Goal: Answer question/provide support: Share knowledge or assist other users

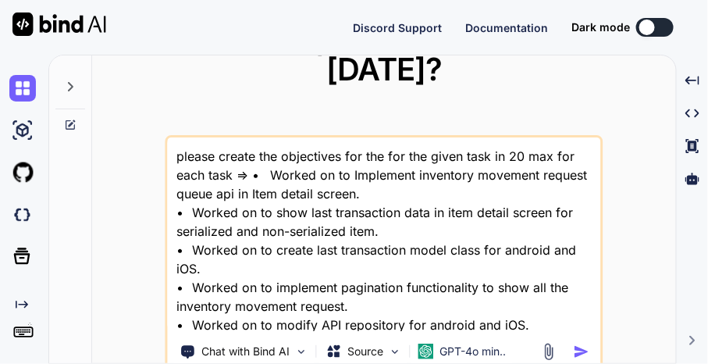
type textarea "x"
click at [312, 230] on textarea "please create the objectives for the for the given task in 20 max for each task…" at bounding box center [383, 234] width 433 height 194
type textarea "H"
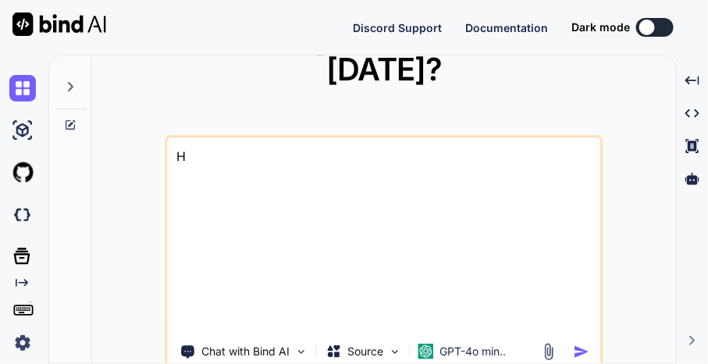
type textarea "x"
type textarea "He"
type textarea "x"
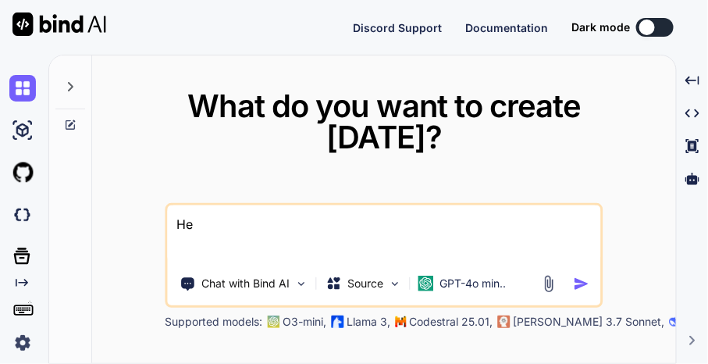
type textarea "Her"
type textarea "x"
type textarea "Here"
type textarea "x"
type textarea "Here"
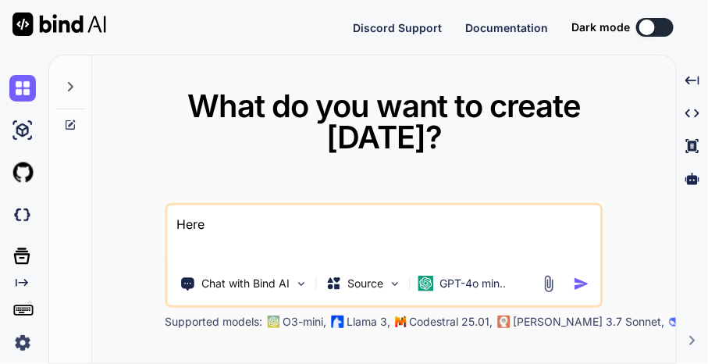
type textarea "x"
type textarea "Here i"
type textarea "x"
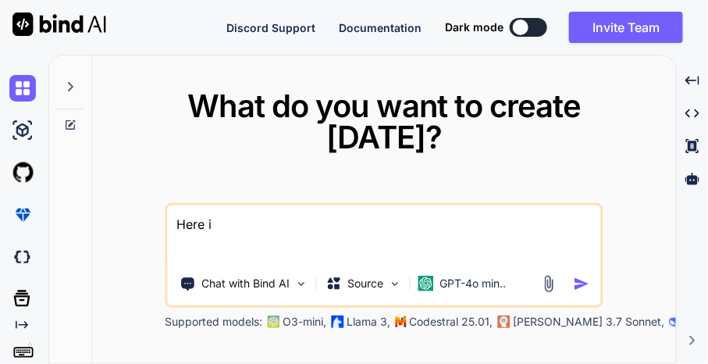
type textarea "Here"
type textarea "x"
type textarea "Here I"
type textarea "x"
type textarea "Here I"
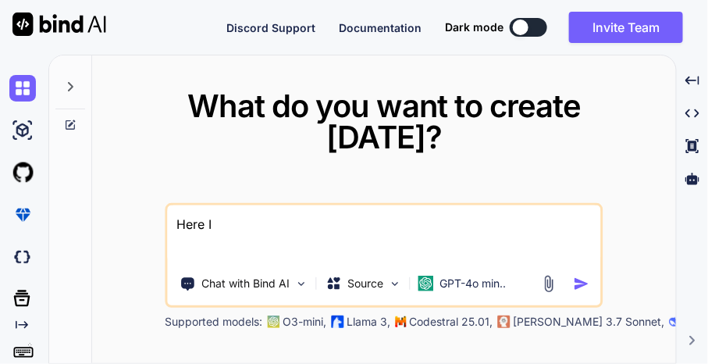
type textarea "x"
type textarea "Here I i"
type textarea "x"
type textarea "Here I im"
type textarea "x"
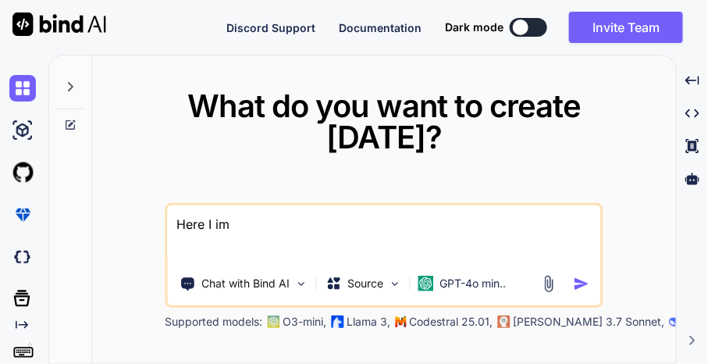
type textarea "Here I imp"
type textarea "x"
type textarea "Here I impl"
type textarea "x"
type textarea "Here I imple"
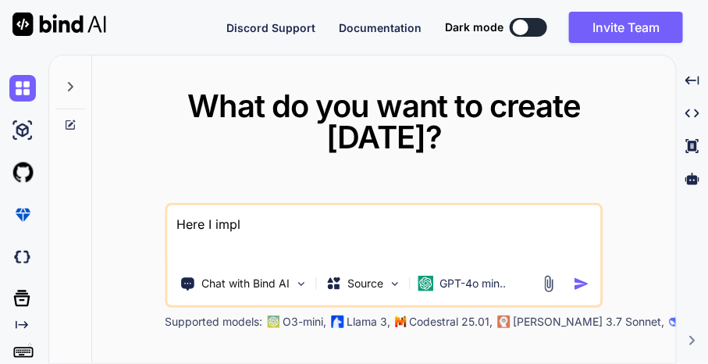
type textarea "x"
type textarea "Here I implem"
type textarea "x"
type textarea "Here I impleme"
type textarea "x"
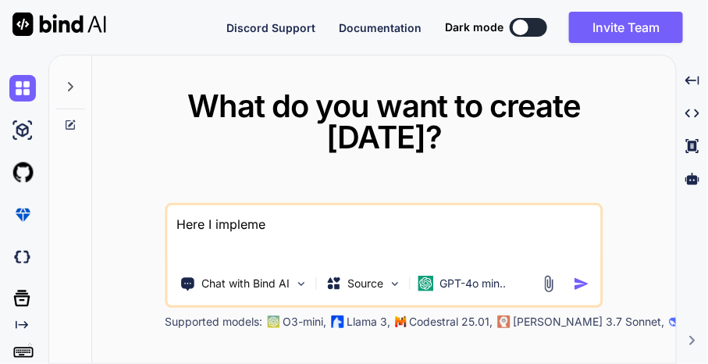
type textarea "Here I implemen"
type textarea "x"
type textarea "Here I implement"
type textarea "x"
type textarea "Here I implement"
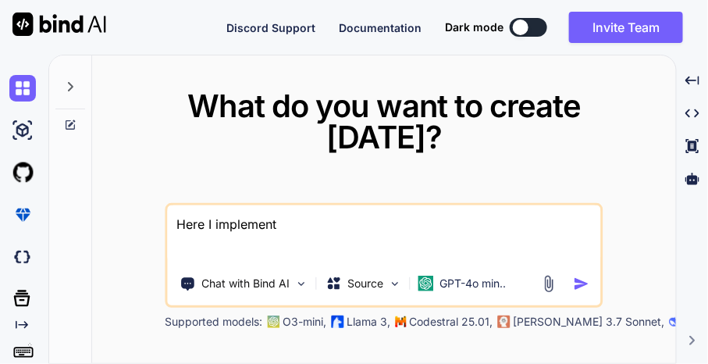
type textarea "x"
type textarea "Here I implement a"
type textarea "x"
type textarea "Here I implement a"
type textarea "x"
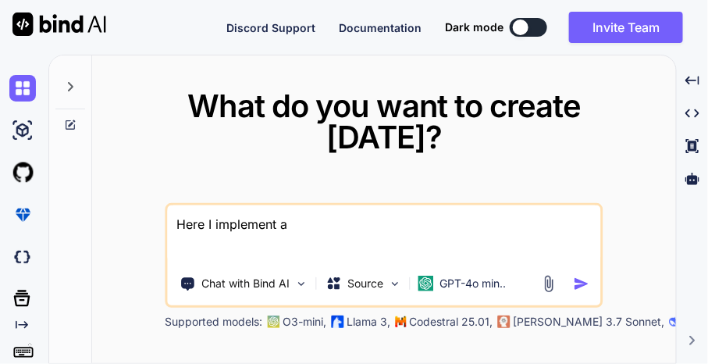
type textarea "Here I implement a c"
type textarea "x"
type textarea "Here I implement a co"
type textarea "x"
type textarea "Here I implement a con"
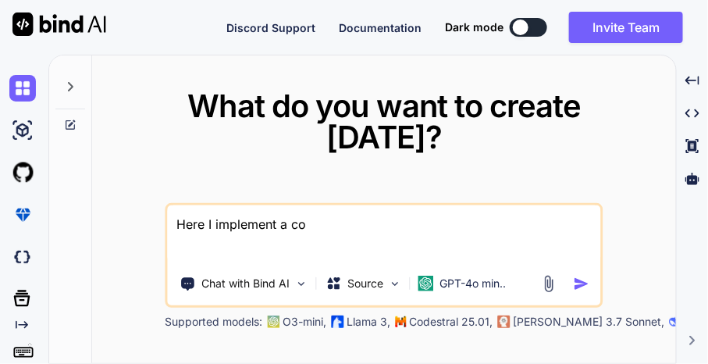
type textarea "x"
type textarea "Here I implement a cond"
type textarea "x"
type textarea "Here I implement a condi"
type textarea "x"
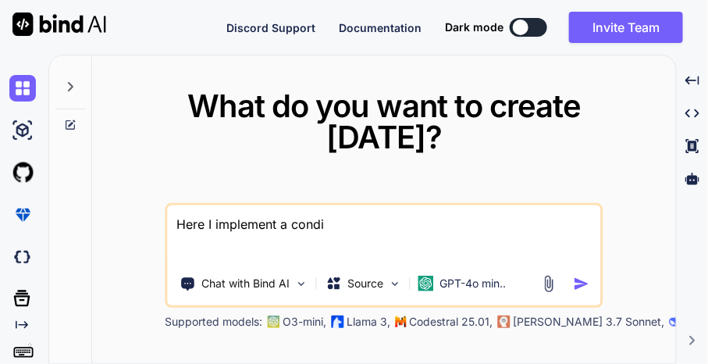
type textarea "Here I implement a [PERSON_NAME]"
type textarea "x"
type textarea "Here I implement a conditi"
type textarea "x"
type textarea "Here I implement a conditio"
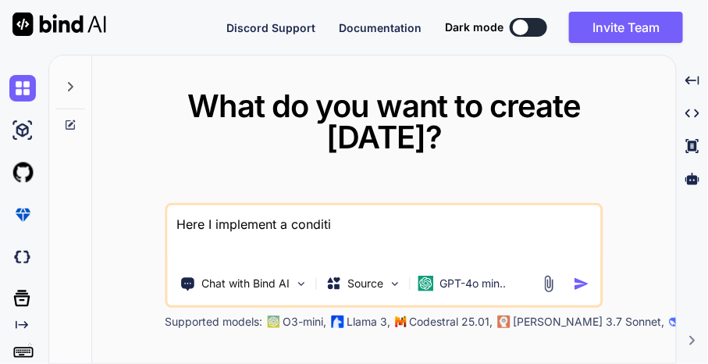
type textarea "x"
type textarea "Here I implement a condition"
type textarea "x"
type textarea "Here I implement a condition"
type textarea "x"
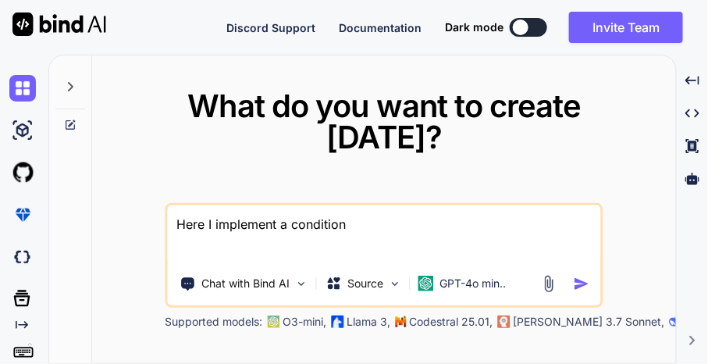
type textarea "Here I implement a condition h"
type textarea "x"
type textarea "Here I implement a condition he"
type textarea "x"
type textarea "Here I implement a condition her"
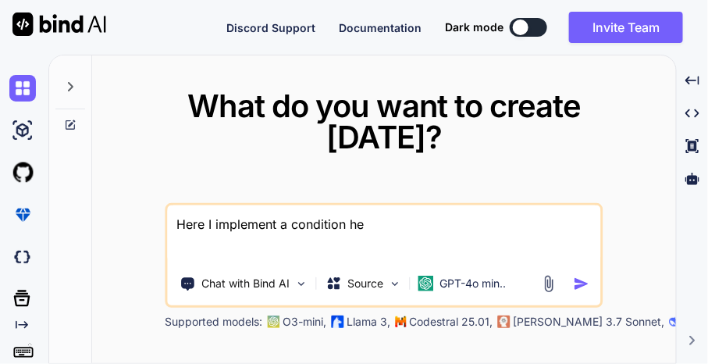
type textarea "x"
type textarea "Here I implement a condition here"
type textarea "x"
type textarea "Here I implement a condition here"
type textarea "x"
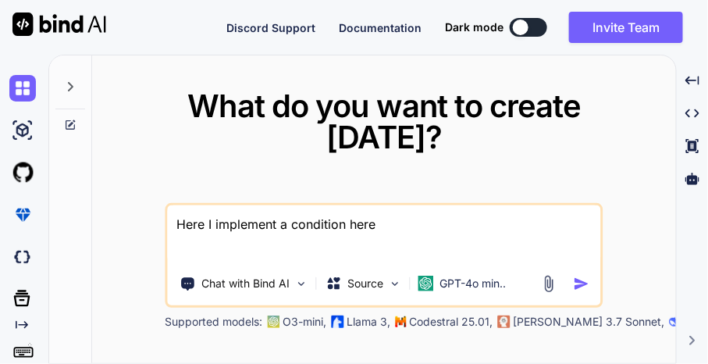
type textarea "Here I implement a condition here I"
type textarea "x"
type textarea "Here I implement a condition here If"
type textarea "x"
type textarea "Here I implement a condition here If"
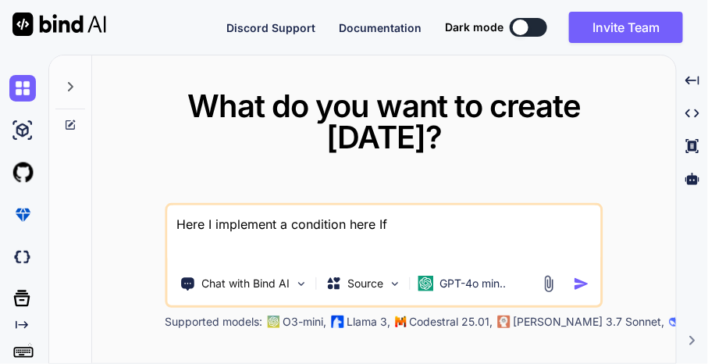
type textarea "x"
type textarea "Here I implement a condition here If I"
type textarea "x"
type textarea "Here I implement a condition here If I"
type textarea "x"
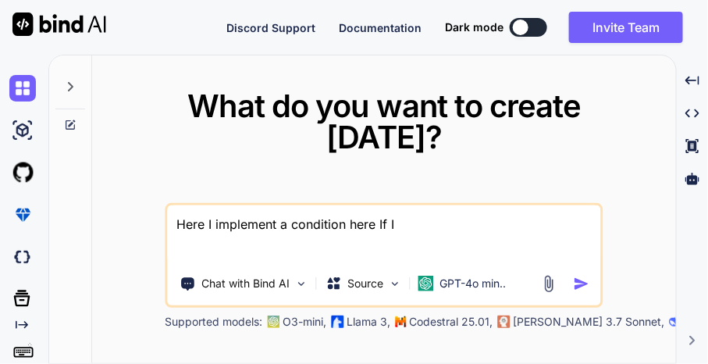
type textarea "Here I implement a condition here If I g"
type textarea "x"
type textarea "Here I implement a condition here If I ge"
type textarea "x"
type textarea "Here I implement a condition here If I get"
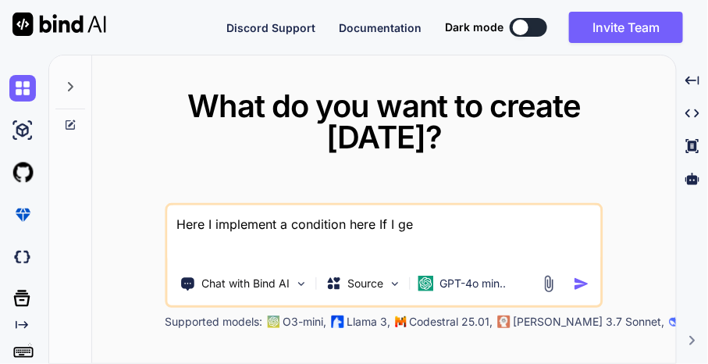
type textarea "x"
type textarea "Here I implement a condition here If I get"
type textarea "x"
type textarea "Here I implement a condition here If I get t"
type textarea "x"
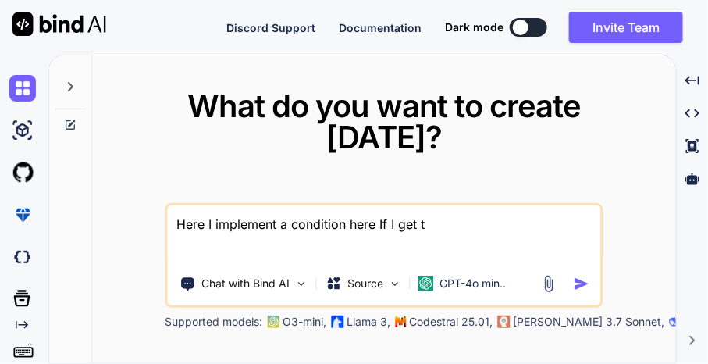
type textarea "Here I implement a condition here If I get th"
type textarea "x"
type textarea "Here I implement a condition here If I get the"
type textarea "x"
type textarea "Here I implement a condition here If I get the"
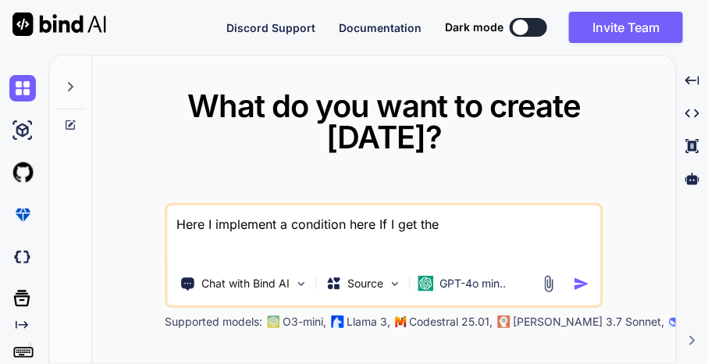
type textarea "x"
type textarea "Here I implement a condition here If I get the N"
type textarea "x"
type textarea "Here I implement a condition here If I get the Nu"
type textarea "x"
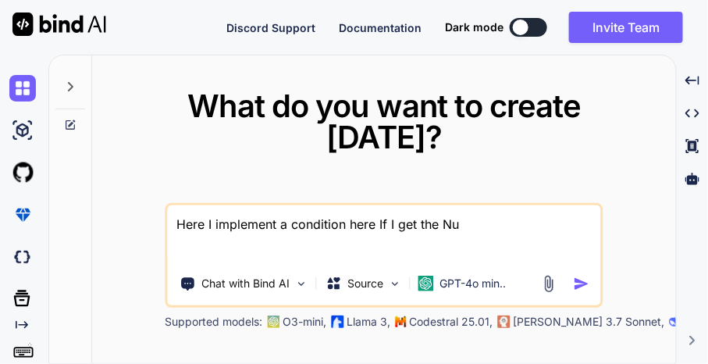
type textarea "Here I implement a condition here If I get the Nul"
type textarea "x"
type textarea "Here I implement a condition here If I get the Null"
type textarea "x"
type textarea "Here I implement a condition here If I get the Null"
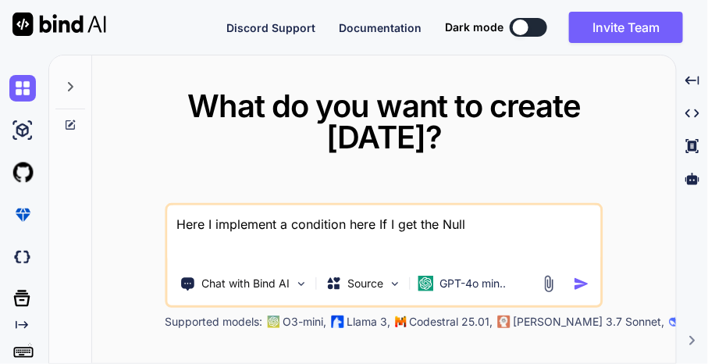
type textarea "x"
type textarea "Here I implement a condition here If I get the Null v"
type textarea "x"
type textarea "Here I implement a condition here If I get the Null va"
type textarea "x"
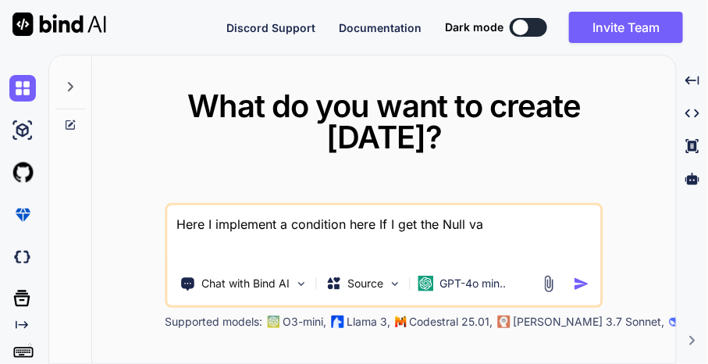
type textarea "Here I implement a condition here If I get the Null val"
type textarea "x"
type textarea "Here I implement a condition here If I get the Null valu"
type textarea "x"
type textarea "Here I implement a condition here If I get the Null value"
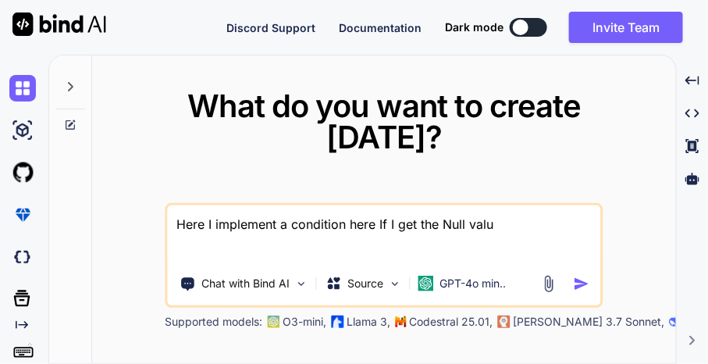
type textarea "x"
type textarea "Here I implement a condition here If I get the Null value"
type textarea "x"
type textarea "Here I implement a condition here If I get the Null value t"
type textarea "x"
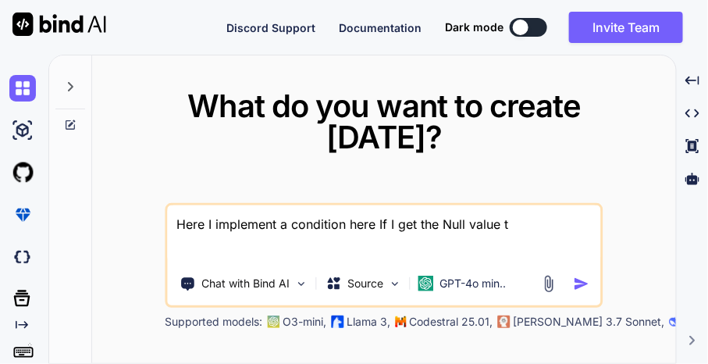
type textarea "Here I implement a condition here If I get the Null value th"
type textarea "x"
type textarea "Here I implement a condition here If I get the Null value the"
type textarea "x"
type textarea "Here I implement a condition here If I get the Null value then"
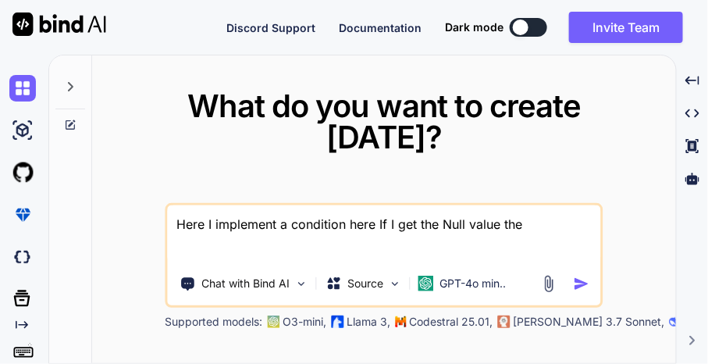
type textarea "x"
type textarea "Here I implement a condition here If I get the Null value then"
type textarea "x"
type textarea "Here I implement a condition here If I get the Null value then I"
type textarea "x"
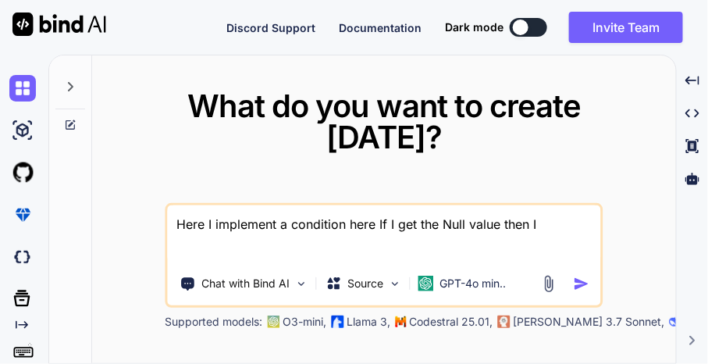
type textarea "Here I implement a condition here If I get the Null value then I"
type textarea "x"
type textarea "Here I implement a condition here If I get the Null value then I e"
type textarea "x"
type textarea "Here I implement a condition here If I get the Null value then I"
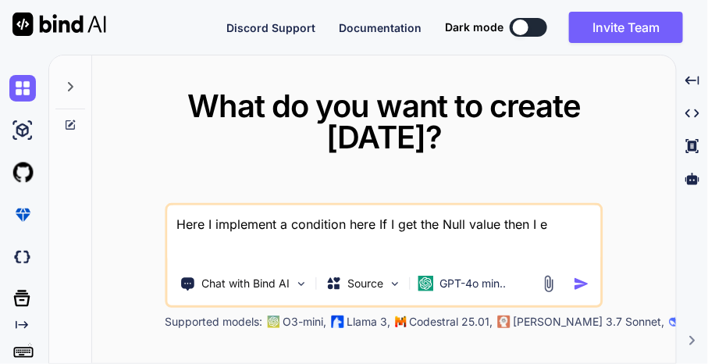
type textarea "x"
type textarea "Here I implement a condition here If I get the Null value then I w"
type textarea "x"
type textarea "Here I implement a condition here If I get the Null value then I wa"
type textarea "x"
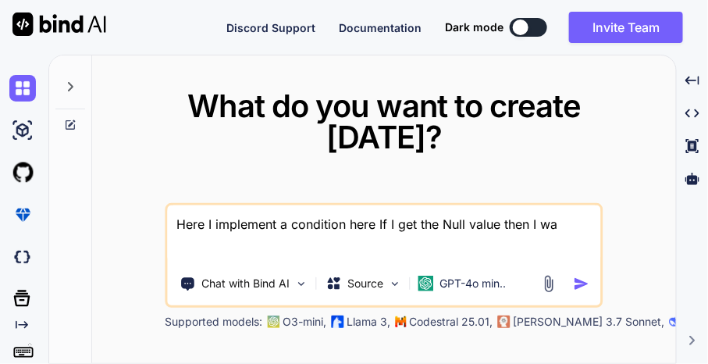
type textarea "Here I implement a condition here If I get the Null value then I wan"
type textarea "x"
type textarea "Here I implement a condition here If I get the Null value then I want"
type textarea "x"
type textarea "Here I implement a condition here If I get the Null value then I want"
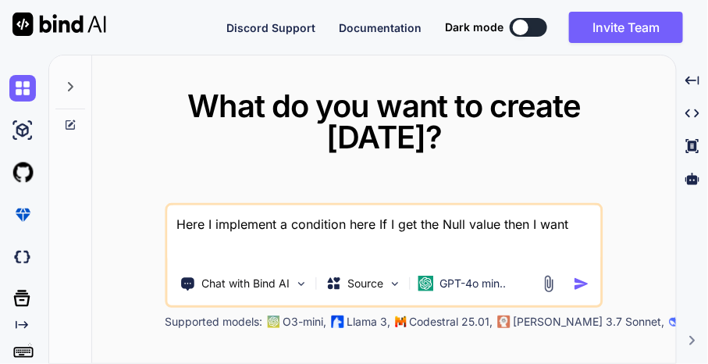
type textarea "x"
type textarea "Here I implement a condition here If I get the Null value then I want t"
type textarea "x"
type textarea "Here I implement a condition here If I get the Null value then I want to"
type textarea "x"
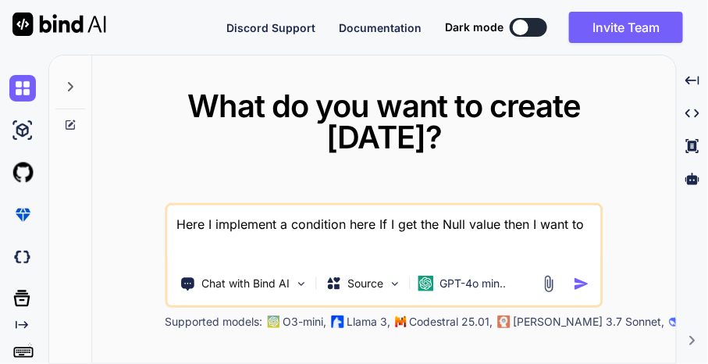
type textarea "Here I implement a condition here If I get the Null value then I want to"
type textarea "x"
type textarea "Here I implement a condition here If I get the Null value then I want to s"
type textarea "x"
type textarea "Here I implement a condition here If I get the Null value then I want to sh"
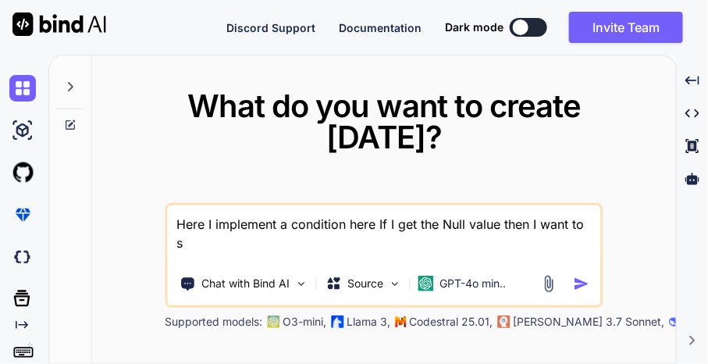
type textarea "x"
type textarea "Here I implement a condition here If I get the Null value then I want to sho"
type textarea "x"
type textarea "Here I implement a condition here If I get the Null value then I want to show"
type textarea "x"
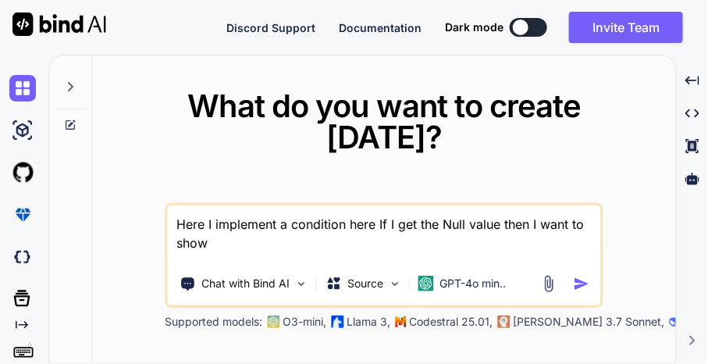
type textarea "Here I implement a condition here If I get the Null value then I want to show"
type textarea "x"
type textarea "Here I implement a condition here If I get the Null value then I want to show ""
type textarea "x"
type textarea "Here I implement a condition here If I get the Null value then I want to show """
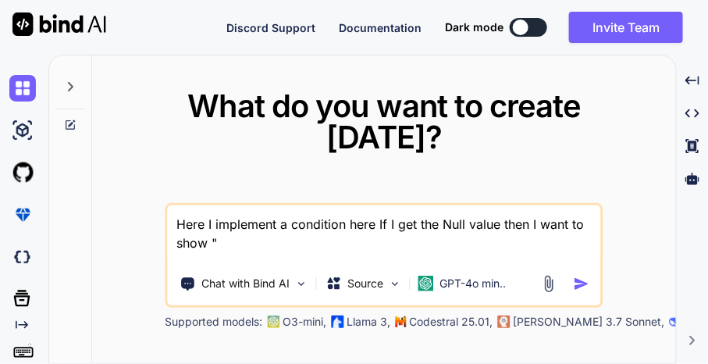
type textarea "x"
paste textarea "No Transaction Request Found"""
click at [453, 243] on textarea "Here I implement a condition here If I get the Null value then I want to show "…" at bounding box center [383, 234] width 433 height 58
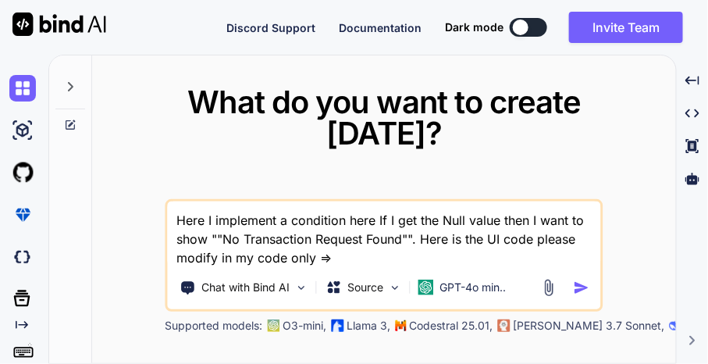
paste textarea "Expanded( child: controller.transactionRequests?.results.isEmpty ?? false ? Cen…"
type textarea "Here I implement a condition here If I get the Null value then I want to show "…"
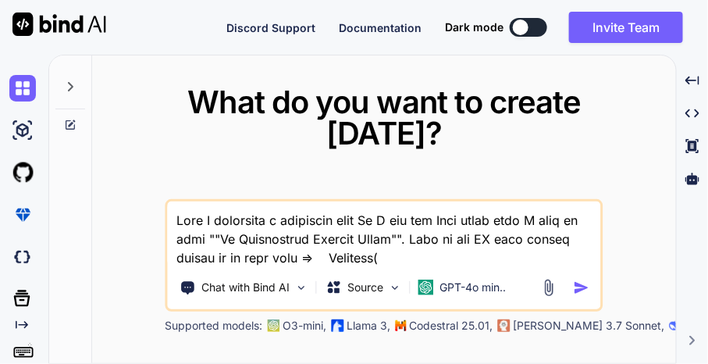
scroll to position [4363, 0]
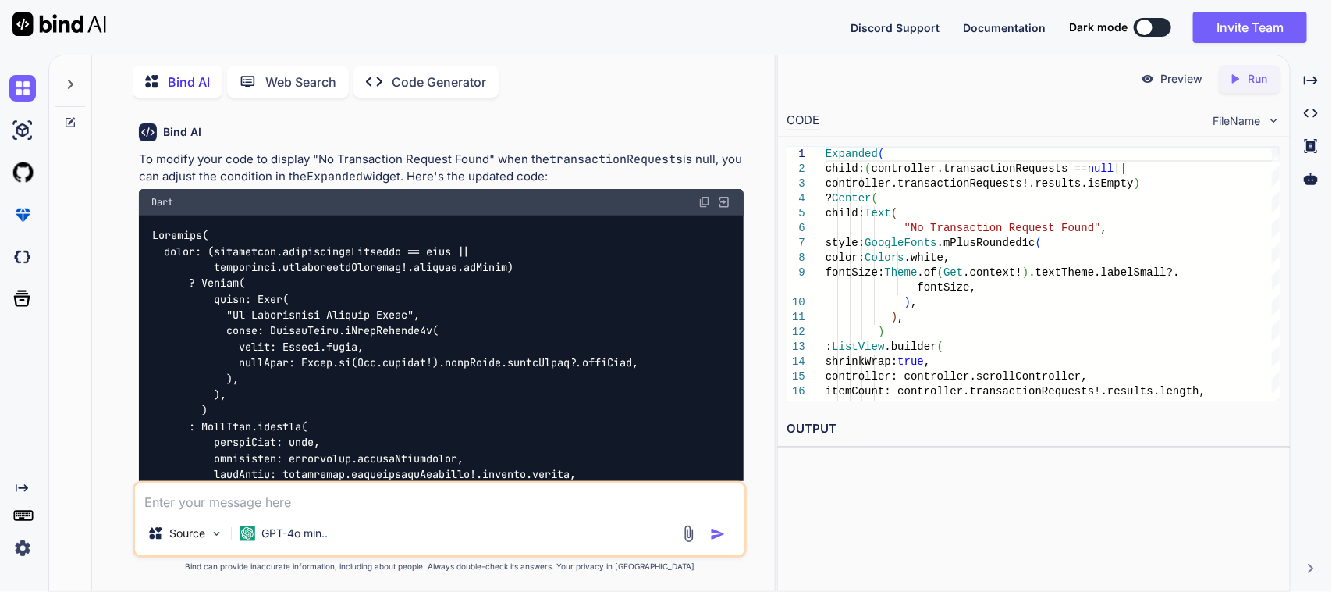
scroll to position [723, 0]
drag, startPoint x: 457, startPoint y: 230, endPoint x: 216, endPoint y: 236, distance: 240.5
copy code "controller.transactionRequests == null"
click at [229, 507] on textarea at bounding box center [440, 497] width 610 height 28
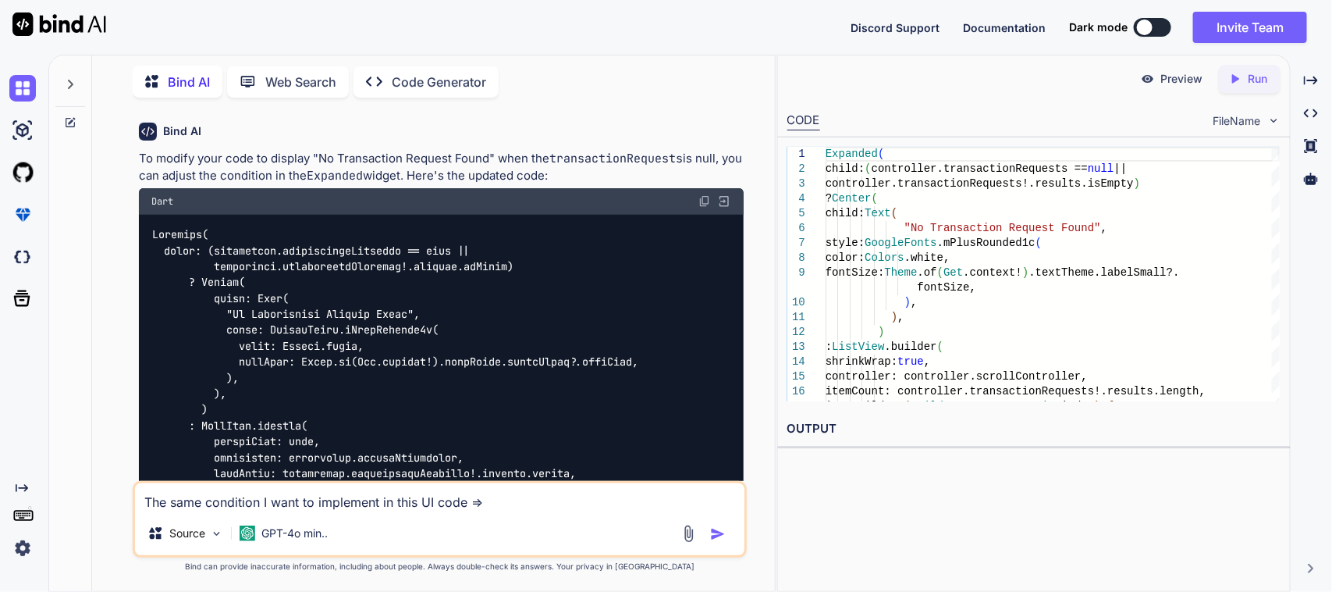
paste textarea "controller.allowedDestinationLocationRepo ?.isPiModeActive == false ? SizedBox(…"
type textarea "The same condition I want to implement in this UI code => controller.allowedDes…"
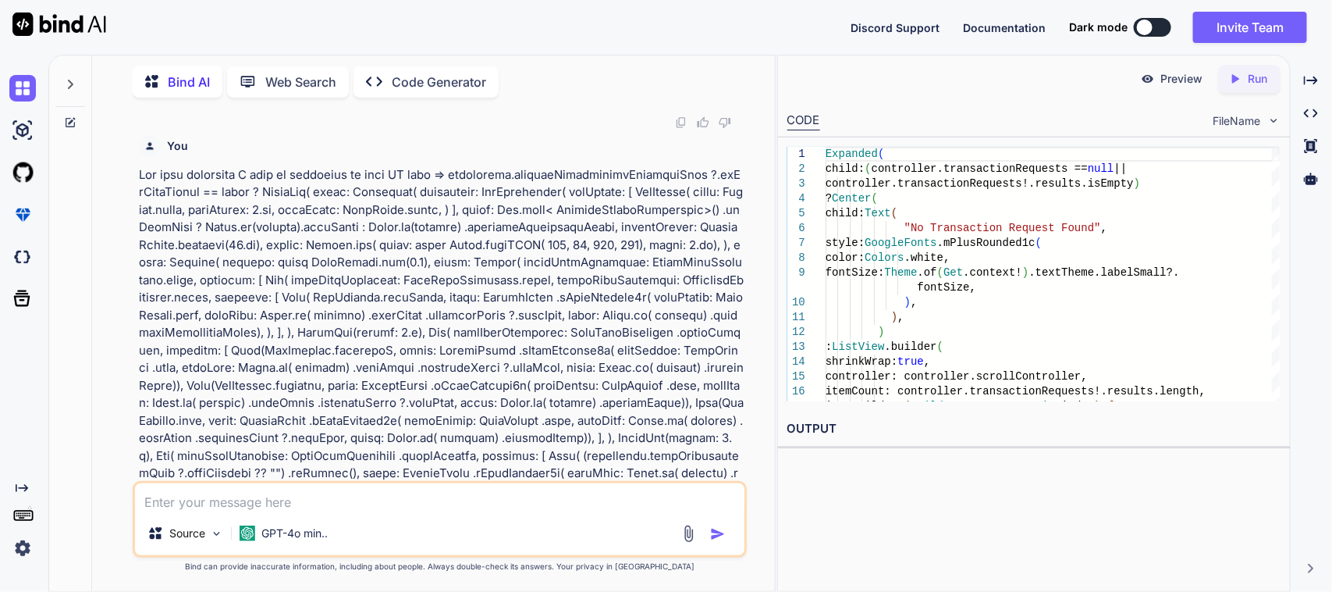
scroll to position [3826, 0]
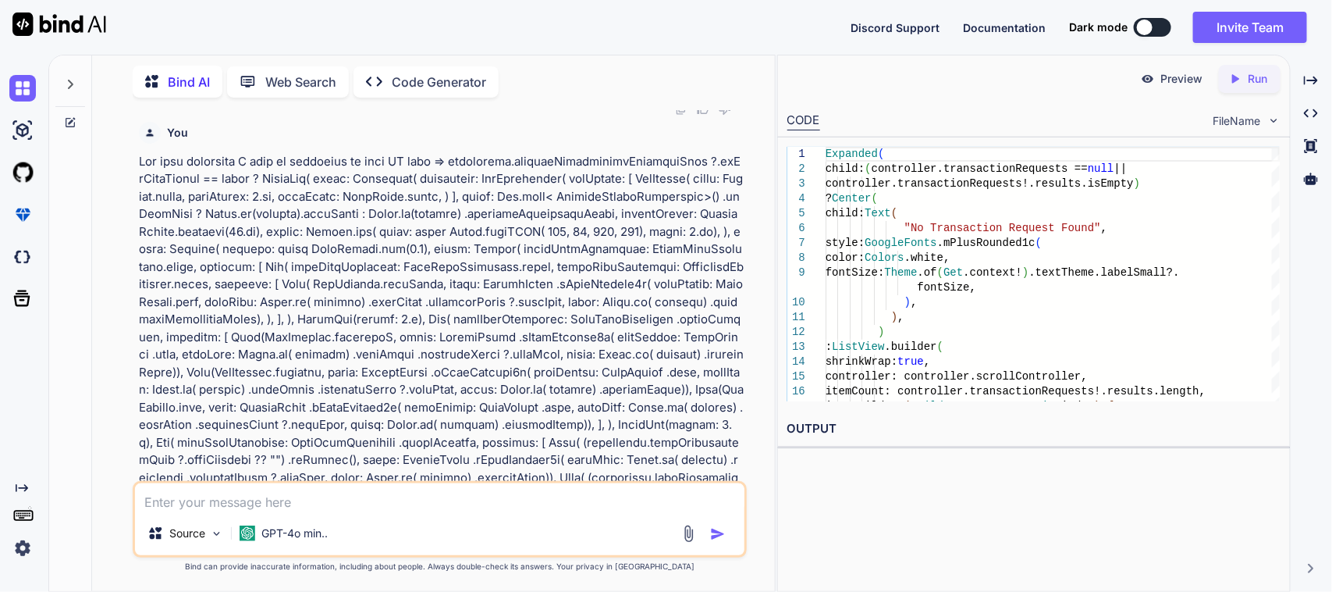
click at [1329, 80] on div "Bind AI Web Search Created with Pixso. Code Generator You Bind AI To modify you…" at bounding box center [690, 323] width 1284 height 537
click at [1317, 83] on icon "Created with Pixso." at bounding box center [1311, 80] width 14 height 14
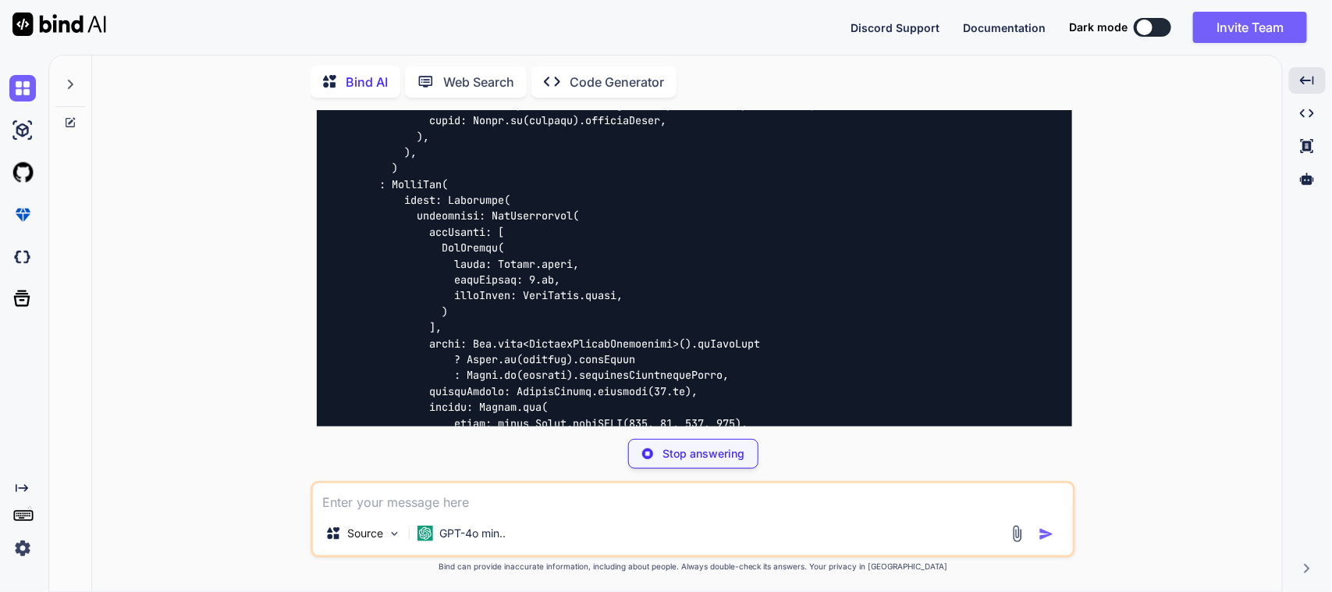
scroll to position [4043, 0]
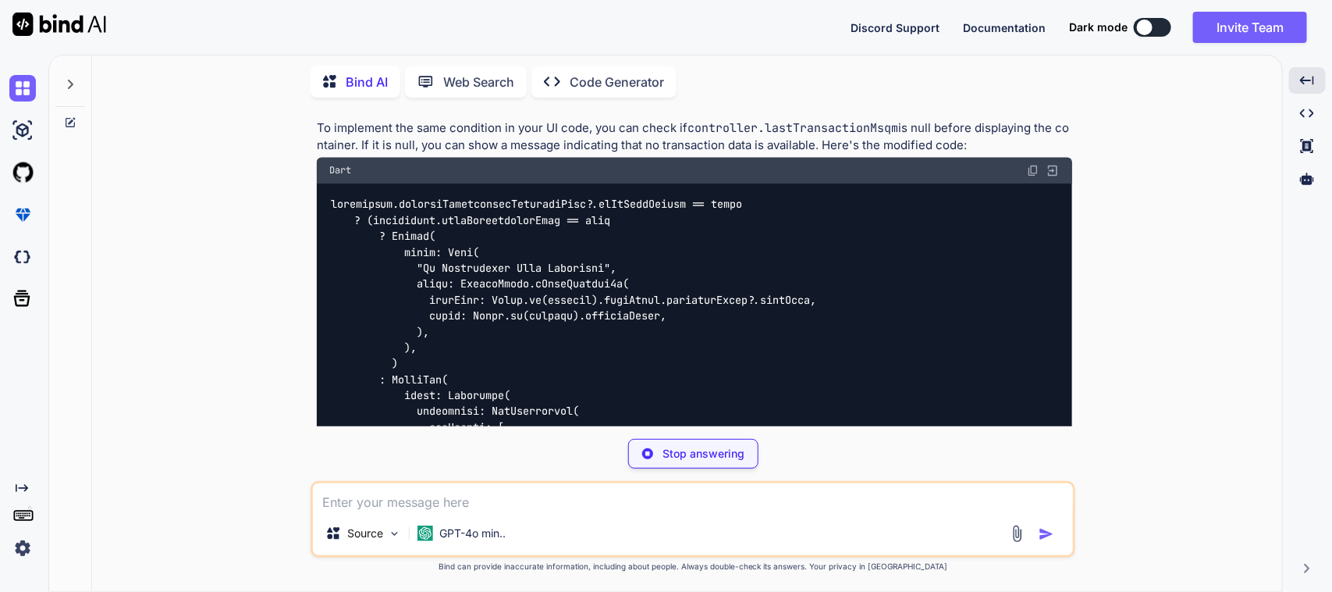
click at [1031, 168] on img at bounding box center [1033, 171] width 12 height 12
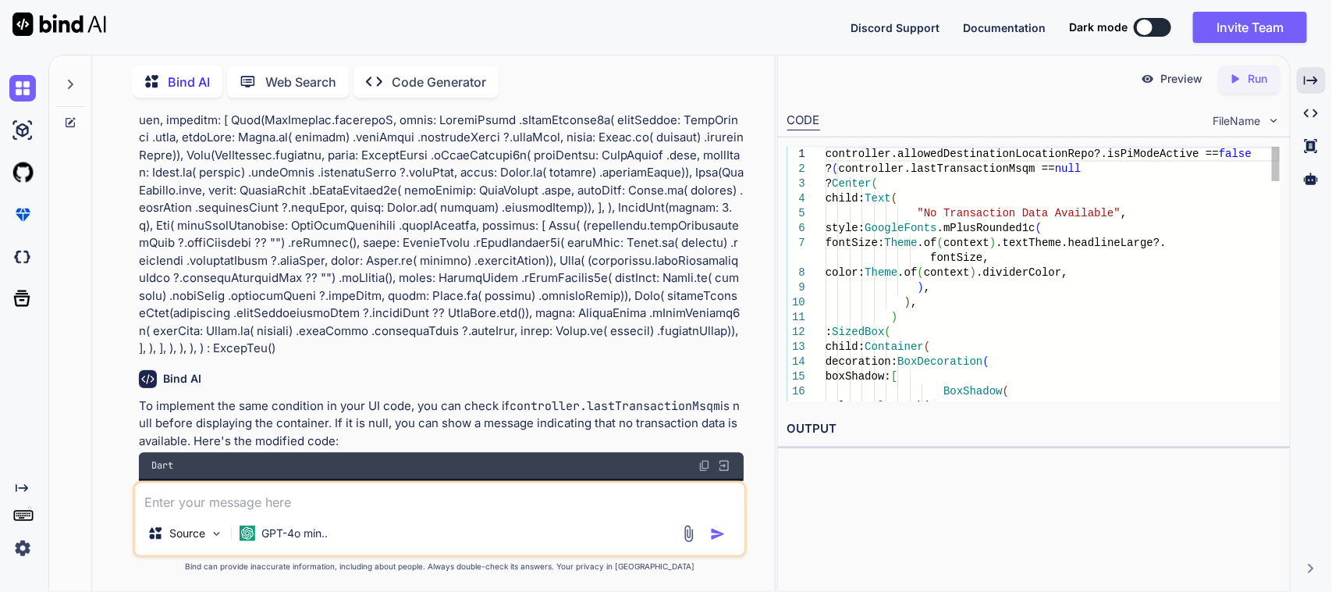
scroll to position [4316, 0]
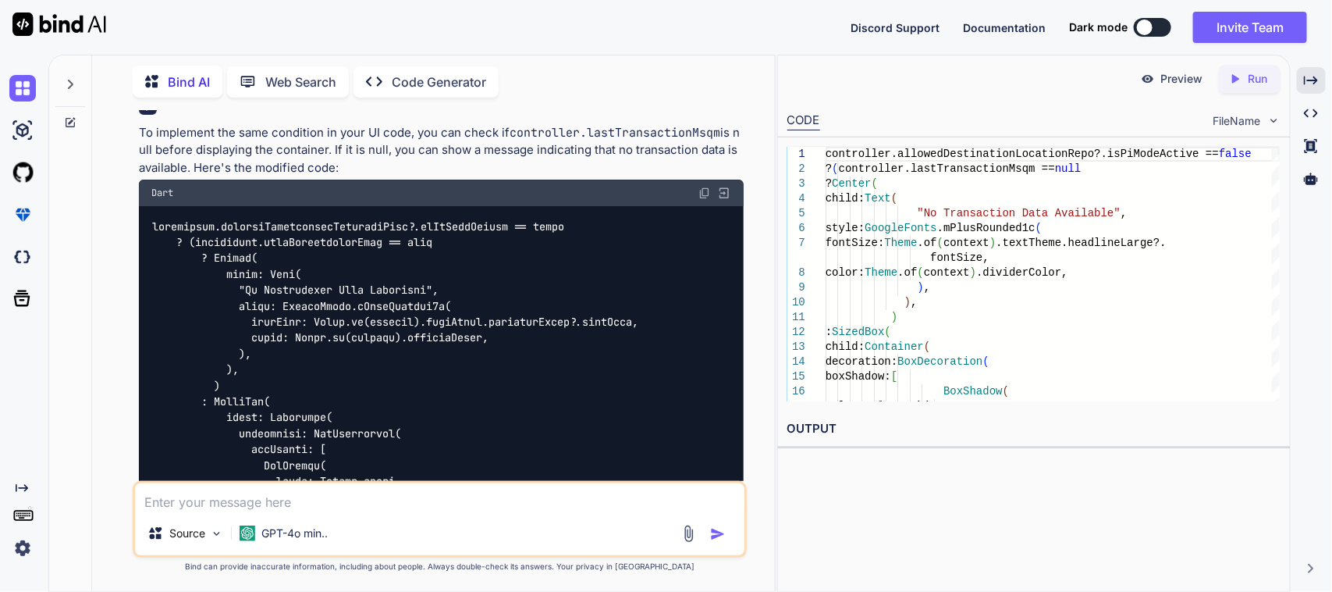
click at [302, 502] on textarea at bounding box center [440, 497] width 610 height 28
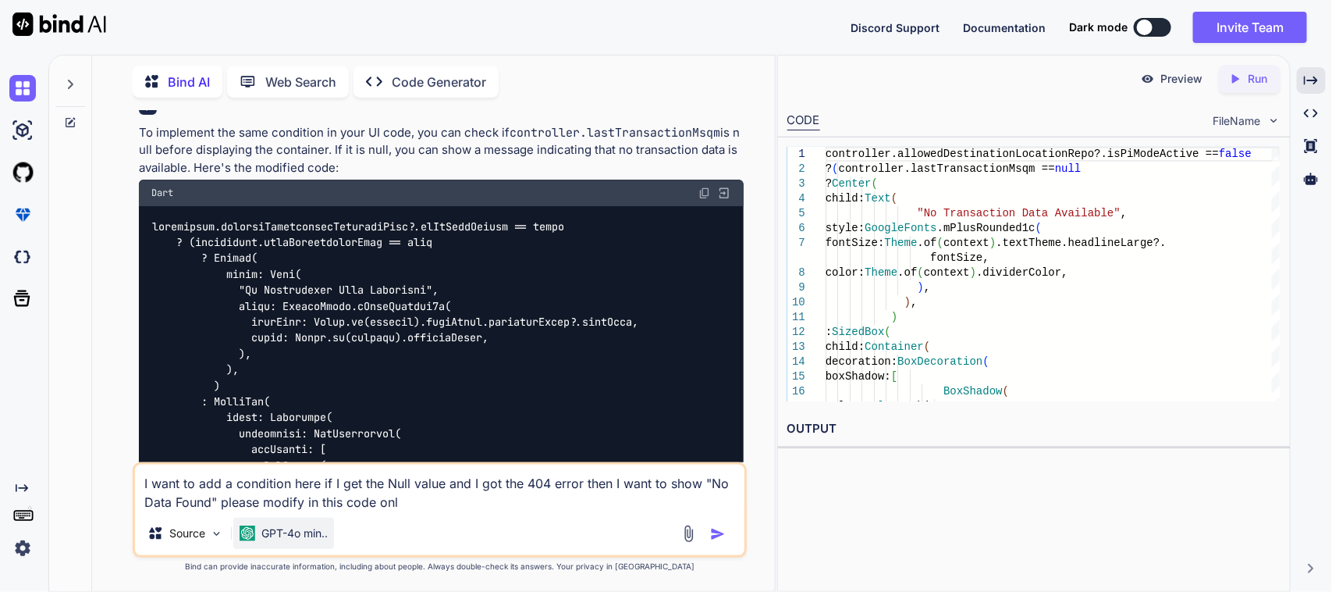
type textarea "I want to add a condition here if I get the Null value and I got the 404 error …"
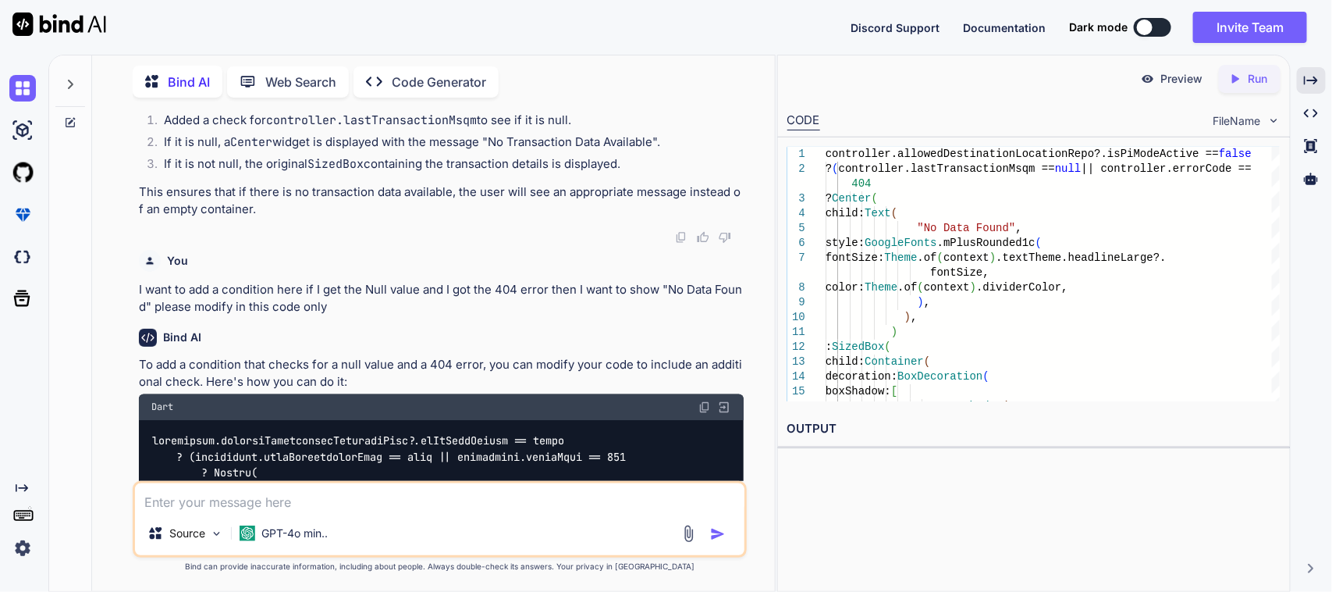
scroll to position [6558, 0]
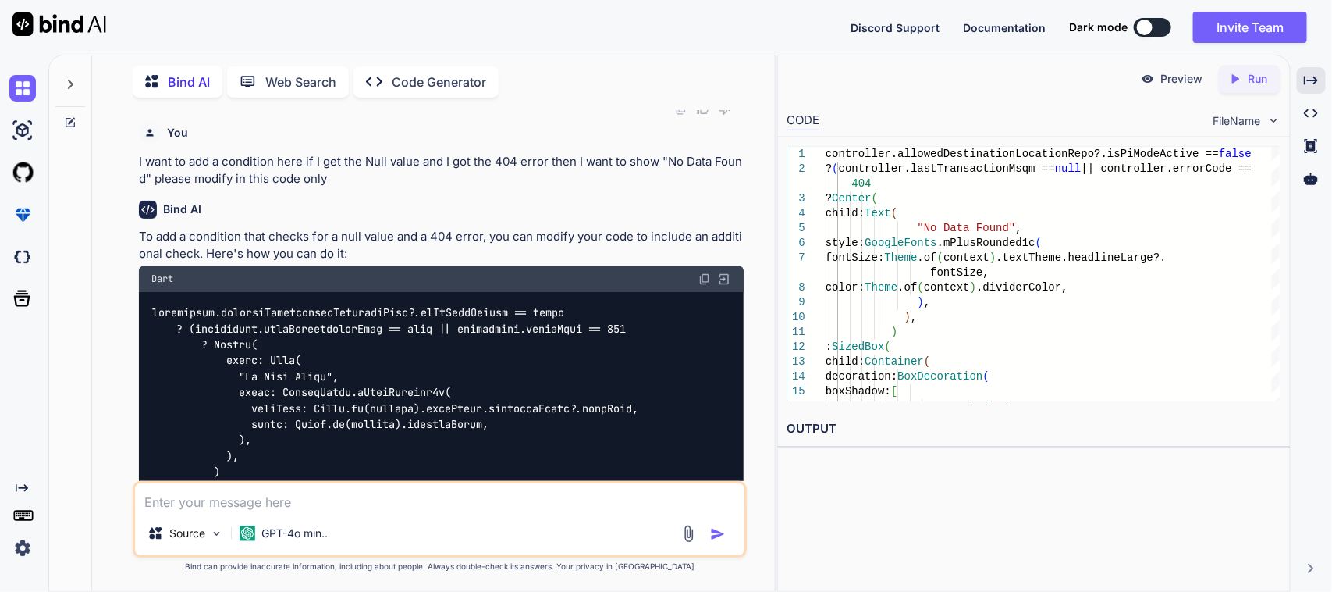
click at [705, 273] on img at bounding box center [705, 279] width 12 height 12
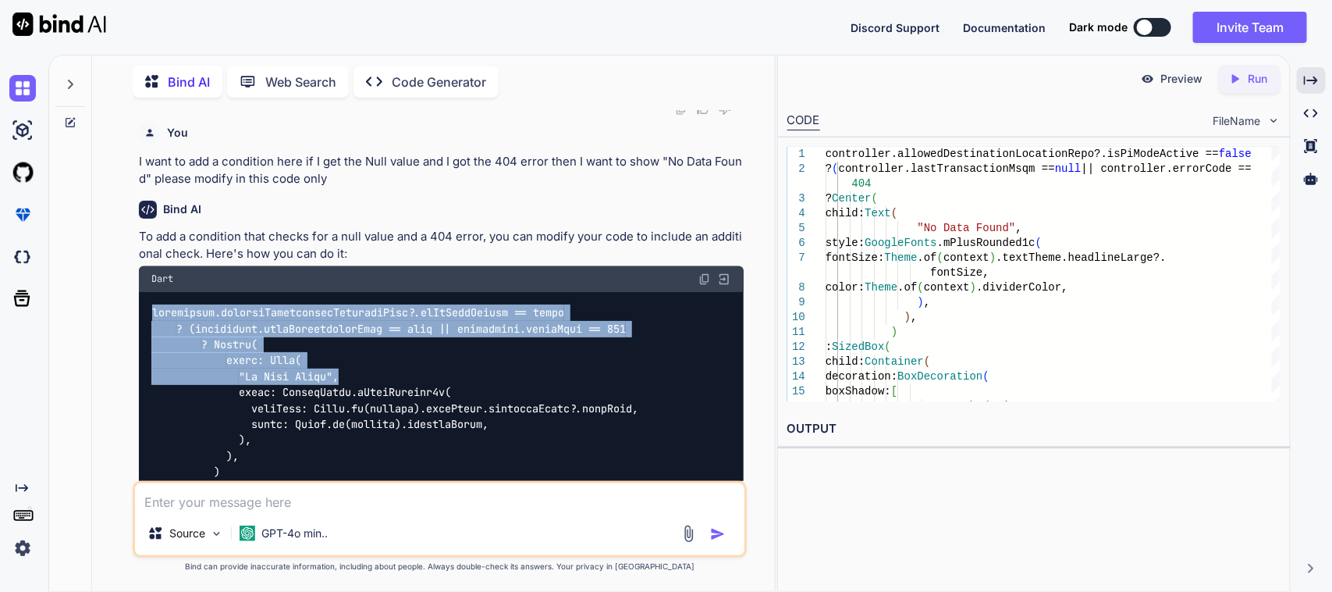
drag, startPoint x: 154, startPoint y: 306, endPoint x: 346, endPoint y: 365, distance: 201.0
copy code "controller.allowedDestinationLocationRepo?.isPiModeActive == false ? (controlle…"
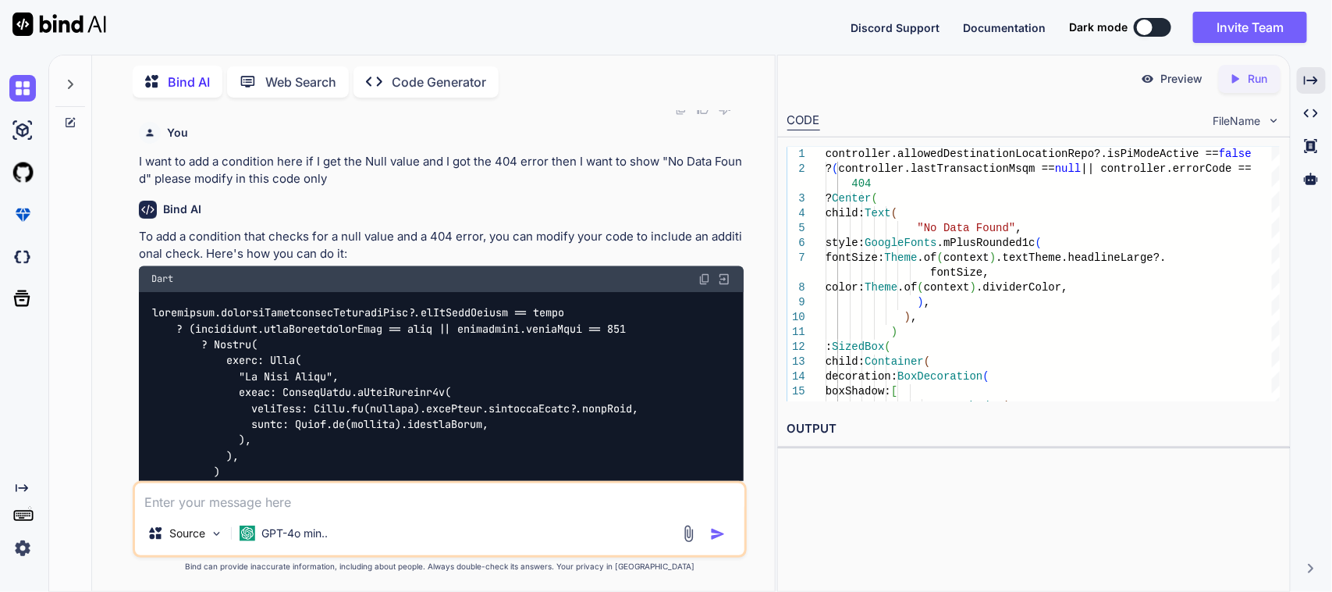
click at [702, 275] on img at bounding box center [705, 279] width 12 height 12
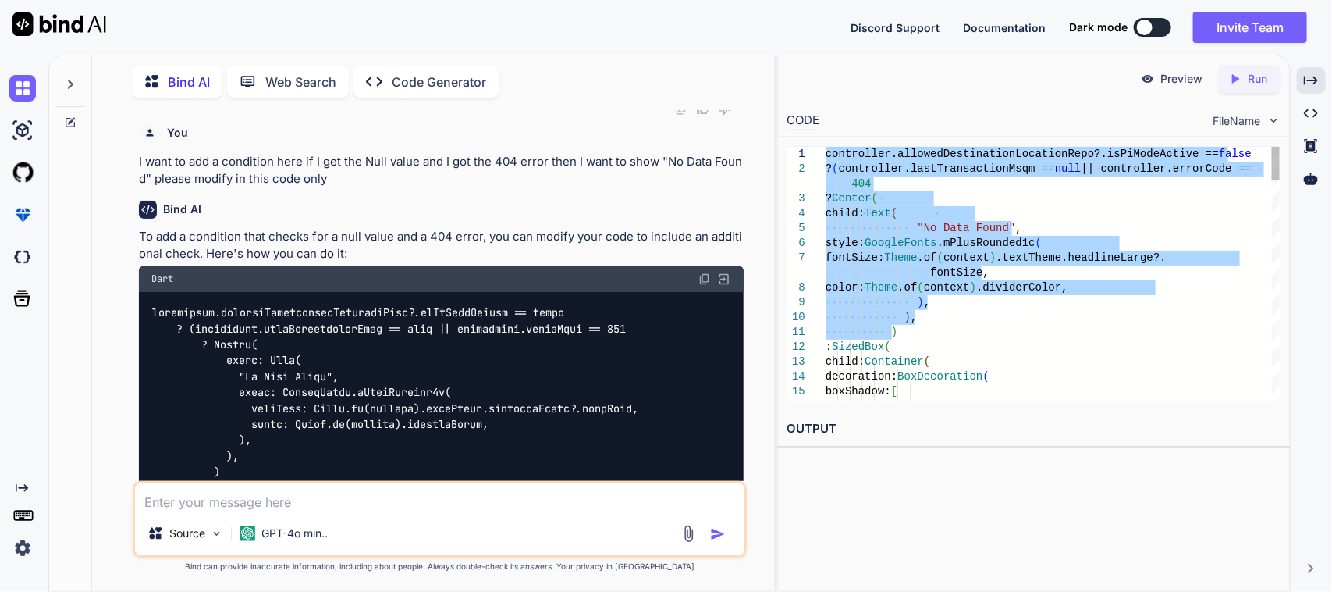
drag, startPoint x: 918, startPoint y: 330, endPoint x: 788, endPoint y: 149, distance: 222.7
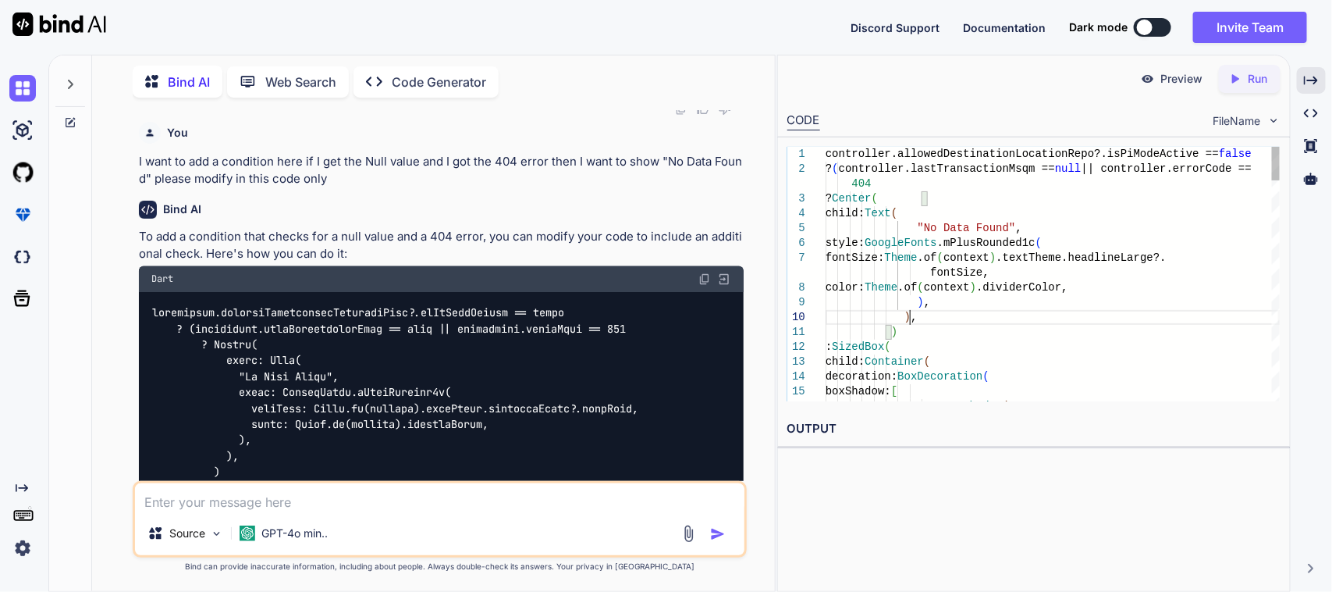
type textarea "controller.allowedDestinationLocationRepo?.isPiModeActive == false ? (controlle…"
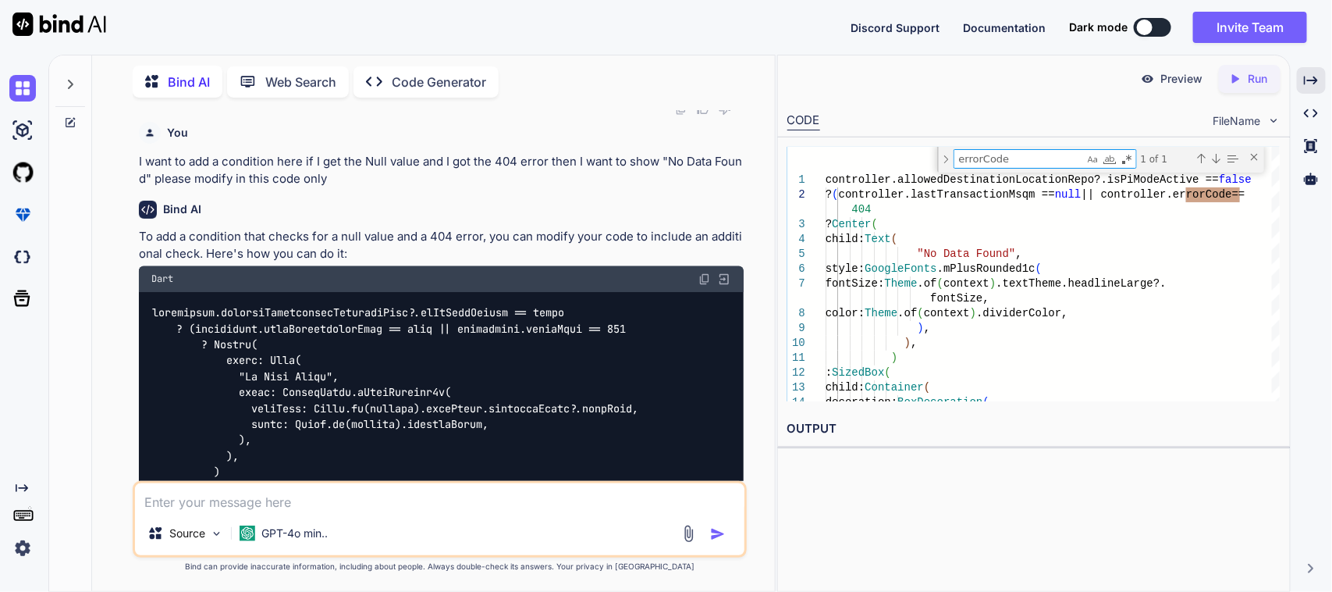
click at [381, 507] on textarea at bounding box center [440, 497] width 610 height 28
paste textarea "controller.errorCode == 404"
paste textarea "The getter 'errorCode' isn't defined for the type 'QrNonSerializedItemLocationC…"
type textarea "I found error in controller.errorCode == 404 => The getter 'errorCode' isn't de…"
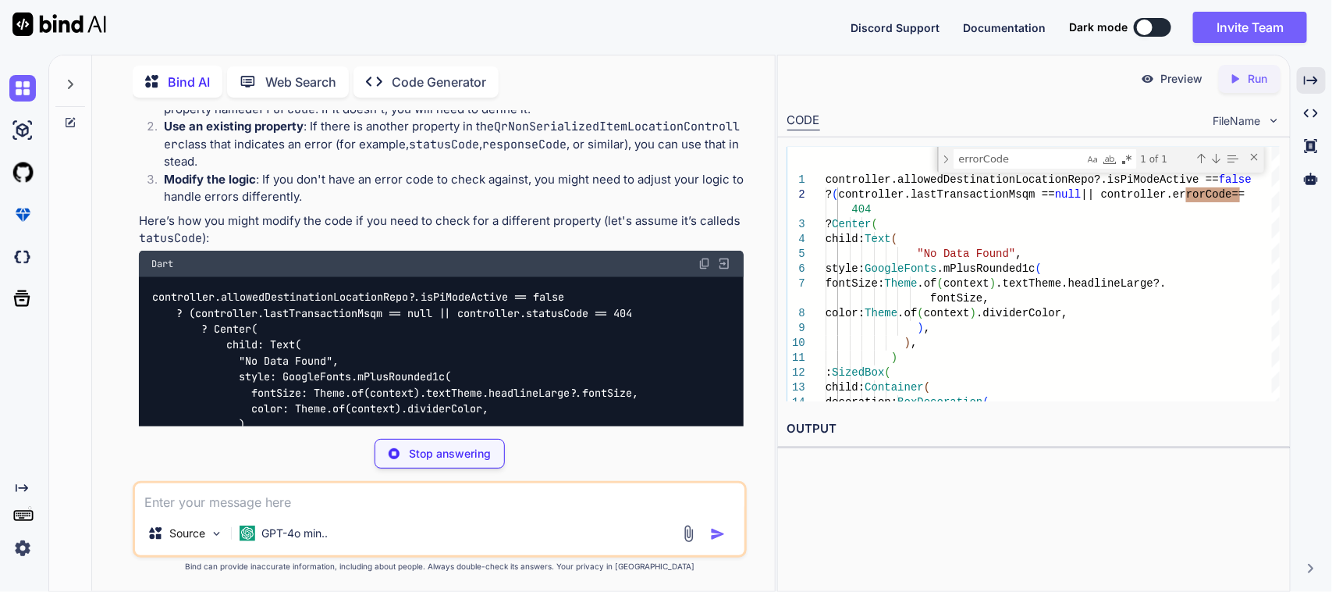
scroll to position [9123, 0]
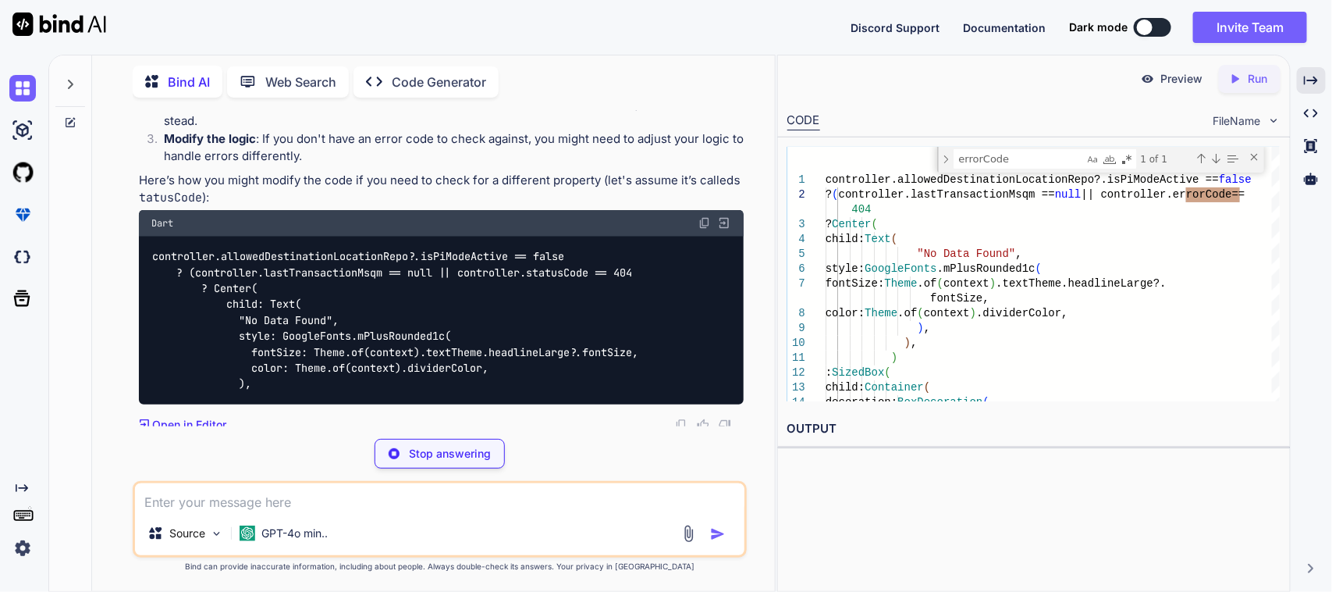
click at [704, 219] on img at bounding box center [705, 223] width 12 height 12
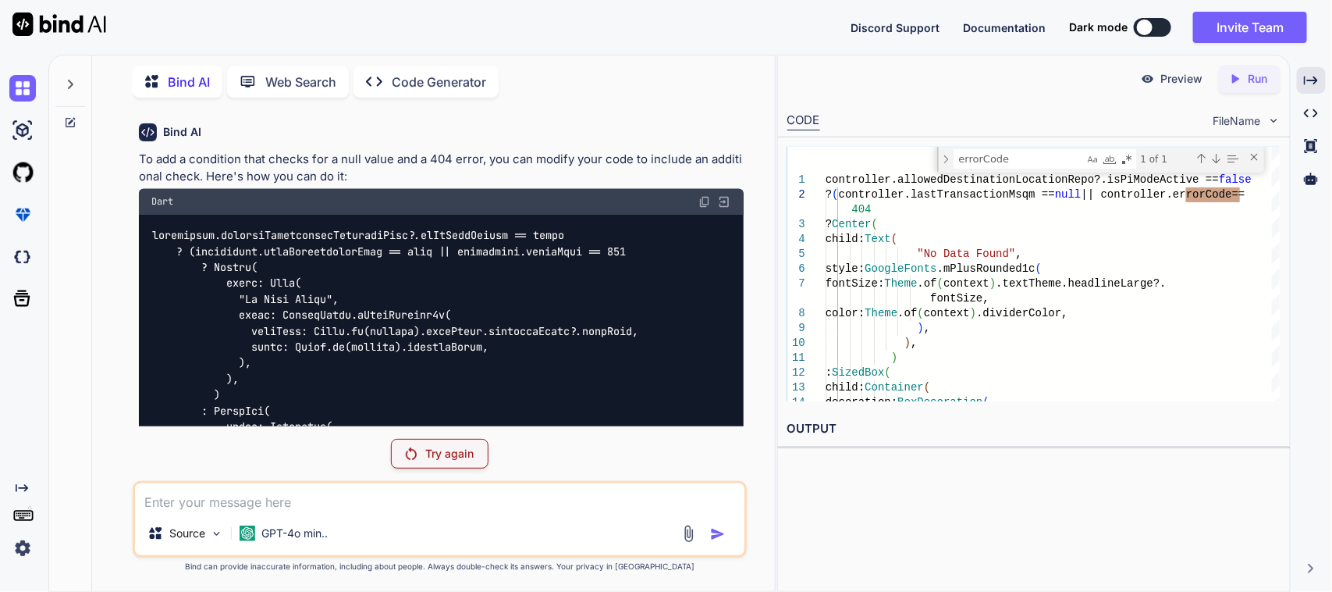
scroll to position [6631, 0]
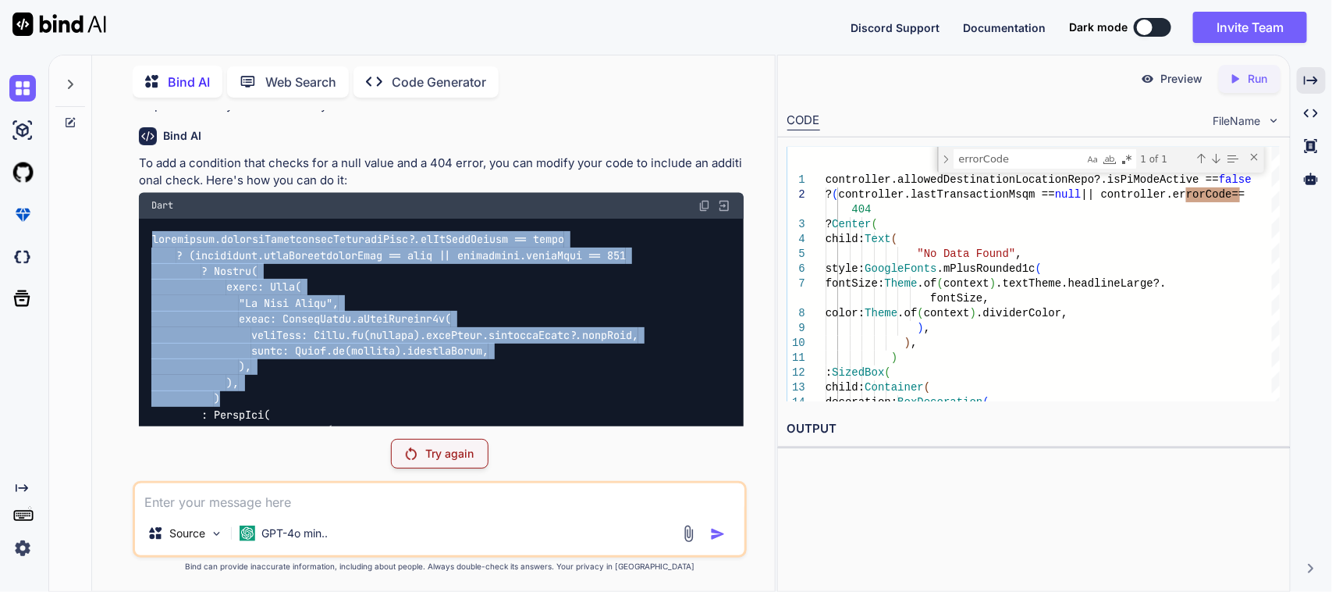
drag, startPoint x: 242, startPoint y: 391, endPoint x: 118, endPoint y: 232, distance: 201.9
click at [118, 232] on div "You Bind AI To modify your code to display "No Transaction Request Found" when …" at bounding box center [440, 350] width 670 height 481
copy code "controller.allowedDestinationLocationRepo?.isPiModeActive == false ? (controlle…"
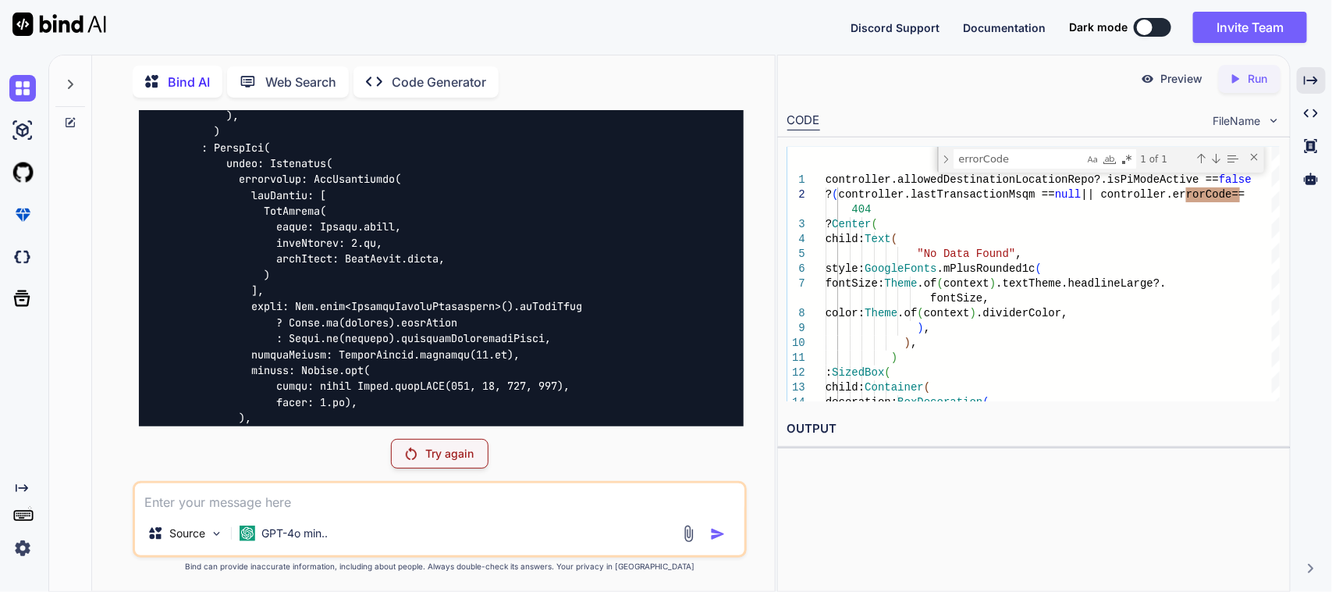
click at [442, 450] on p "Try again" at bounding box center [450, 454] width 48 height 16
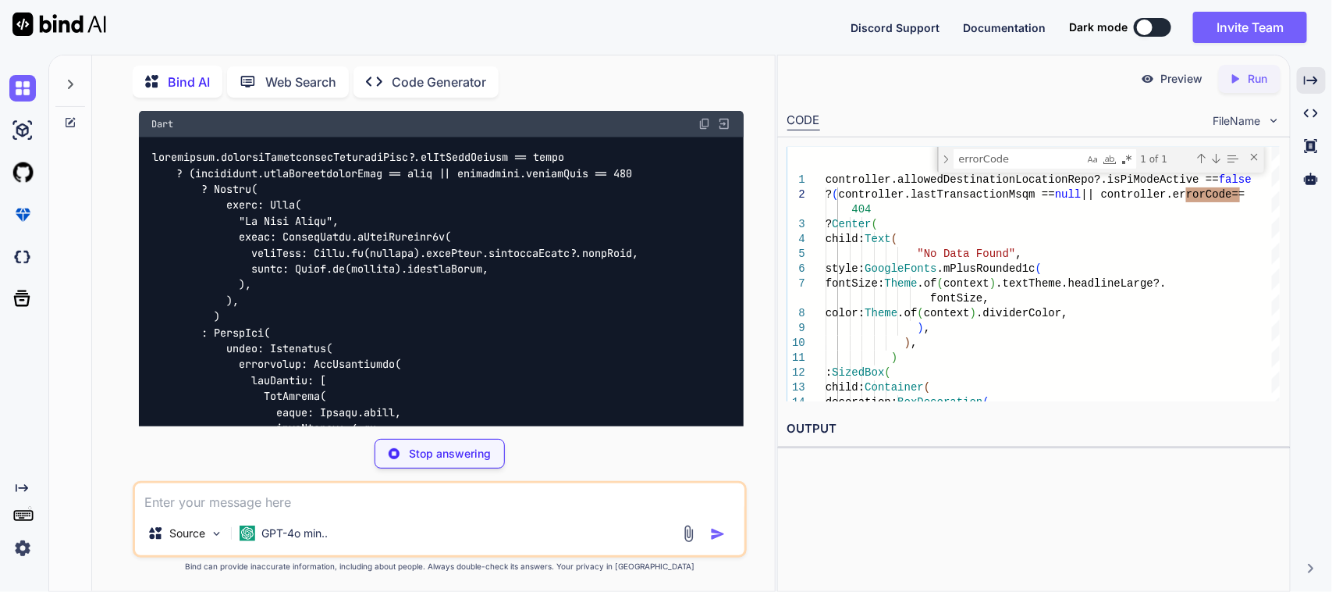
scroll to position [9190, 0]
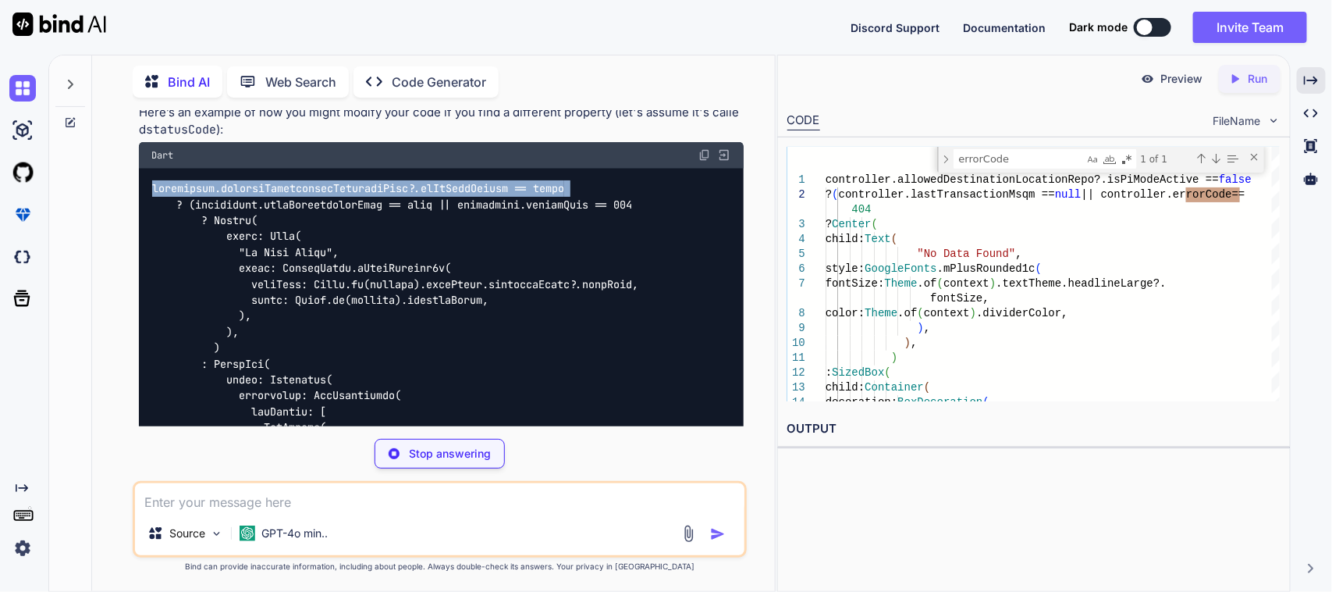
drag, startPoint x: 231, startPoint y: 344, endPoint x: 142, endPoint y: 207, distance: 163.7
click at [142, 207] on div at bounding box center [442, 436] width 606 height 535
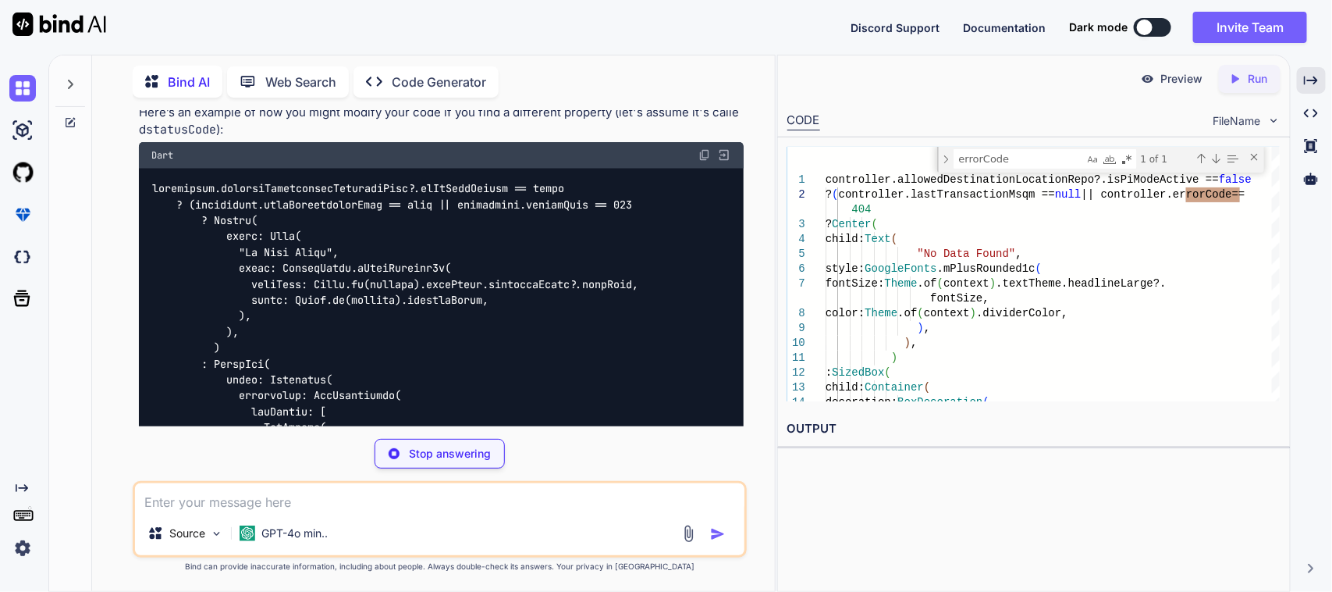
click at [329, 329] on div at bounding box center [442, 444] width 606 height 550
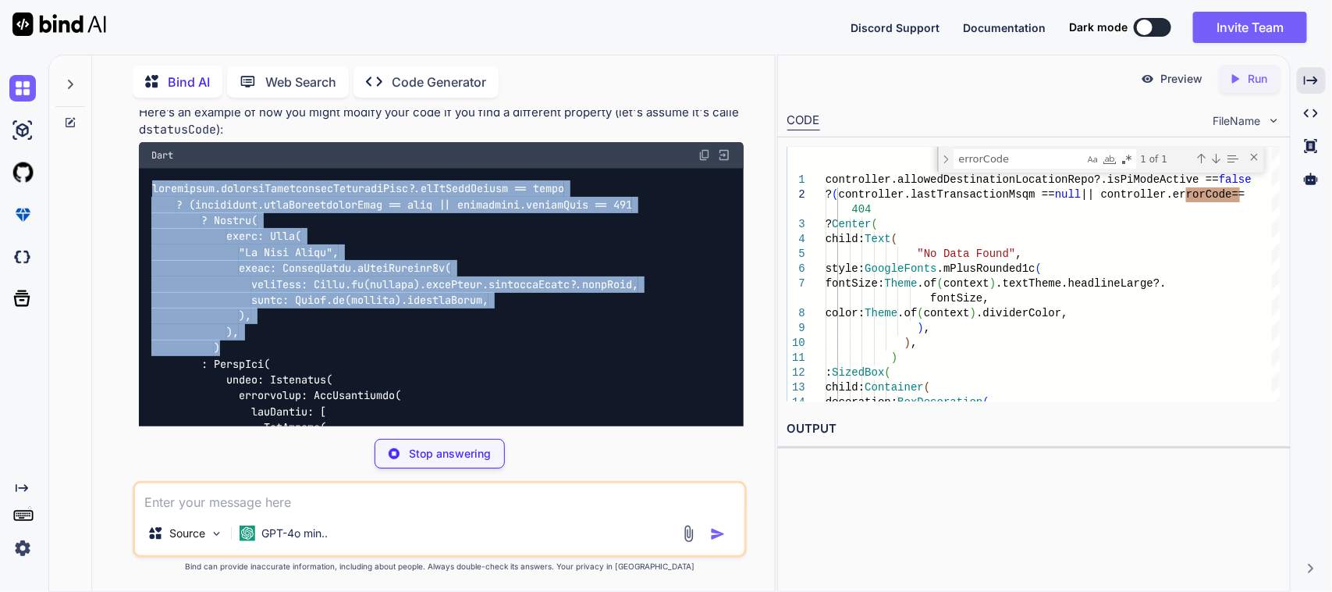
drag, startPoint x: 269, startPoint y: 342, endPoint x: 228, endPoint y: 337, distance: 41.6
click at [228, 337] on div at bounding box center [442, 484] width 606 height 630
copy code "controller.allowedDestinationLocationRepo?.isPiModeActive == false ? (controlle…"
drag, startPoint x: 259, startPoint y: 336, endPoint x: 234, endPoint y: 345, distance: 26.4
click at [234, 345] on div at bounding box center [442, 603] width 606 height 869
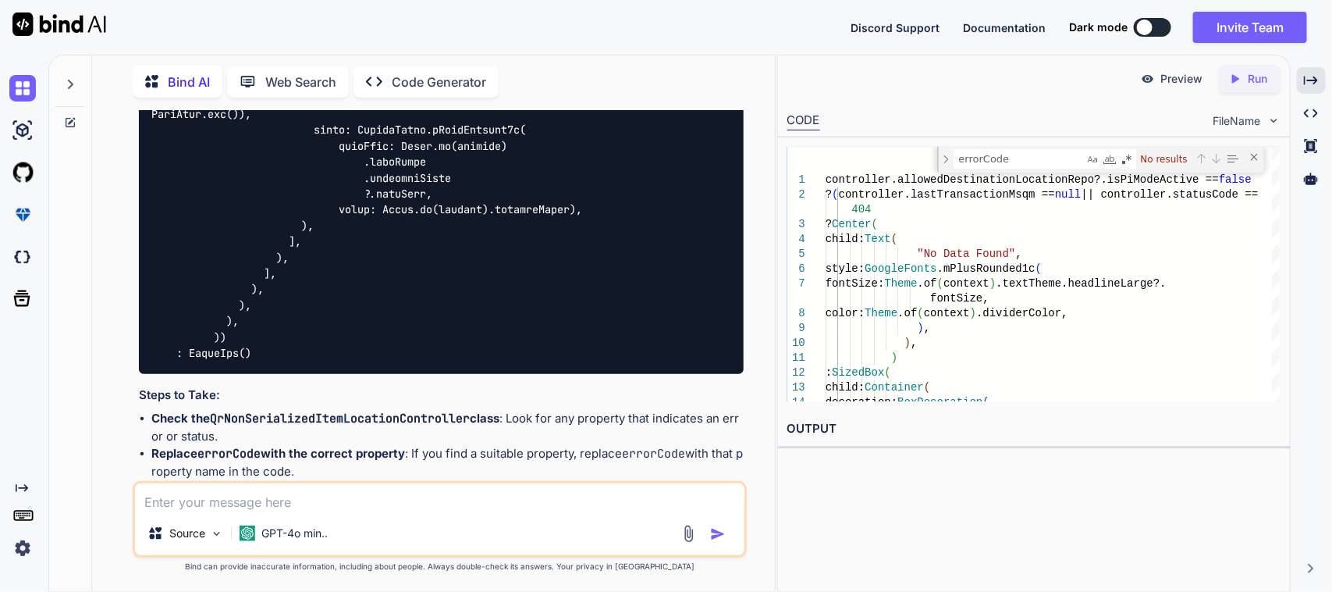
scroll to position [11061, 0]
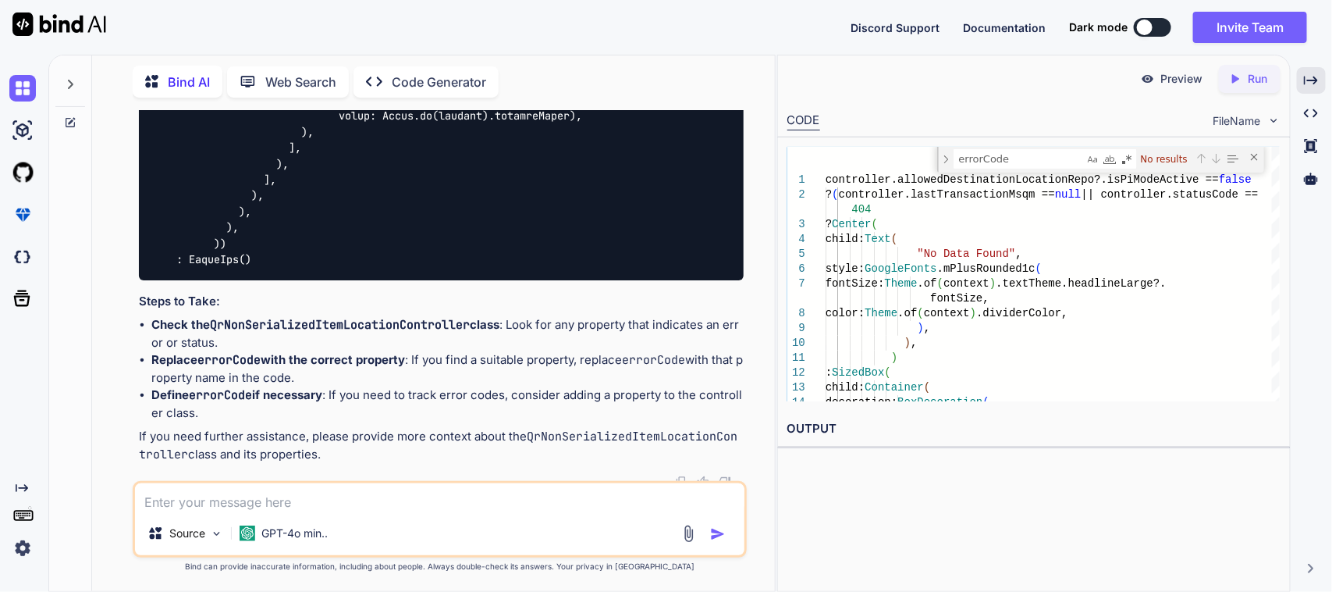
click at [279, 496] on textarea at bounding box center [440, 497] width 610 height 28
paste textarea "[ { "id": 57, "item_number": "[PHONE_NUMBER]", "from_location": "850-STOCKROOM …"
type textarea "Please convert this JSON to dart file => [ { "id": 57, "item_number": "[PHONE_N…"
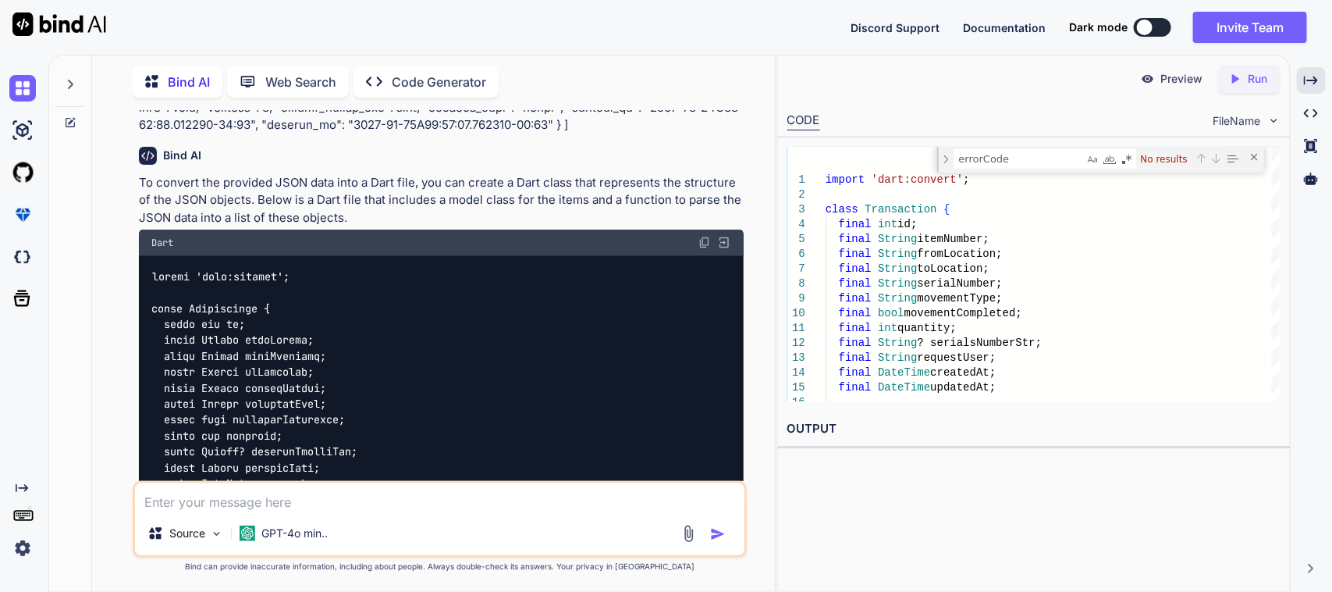
scroll to position [11683, 0]
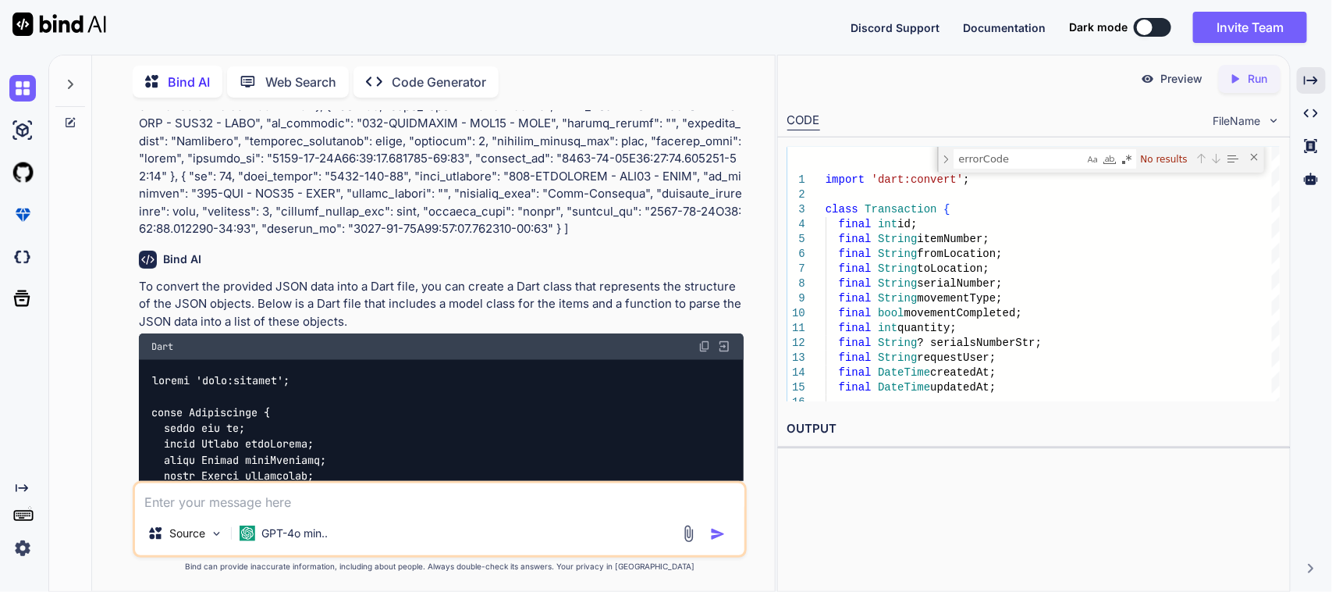
click at [706, 342] on img at bounding box center [705, 346] width 12 height 12
click at [316, 490] on textarea at bounding box center [440, 497] width 610 height 28
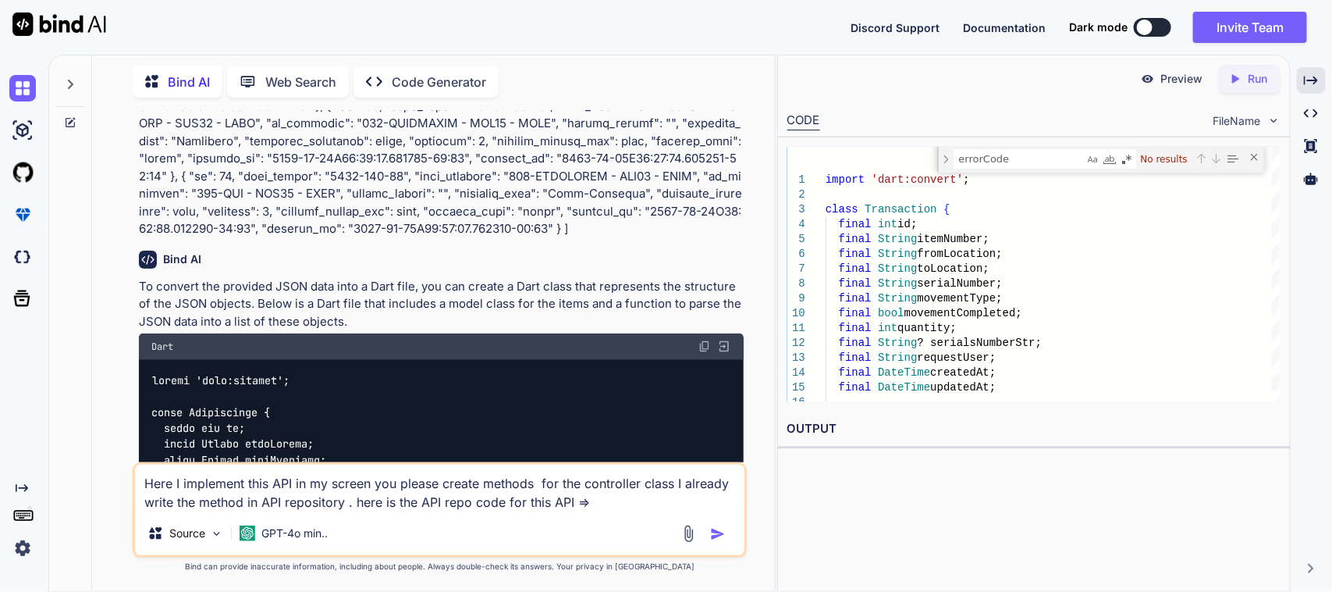
paste textarea "Future<ItemTransactionMsqm?> getLastTransactionMsqm( {required String item, req…"
type textarea "Here I implement this API in my screen you please create methods for the contro…"
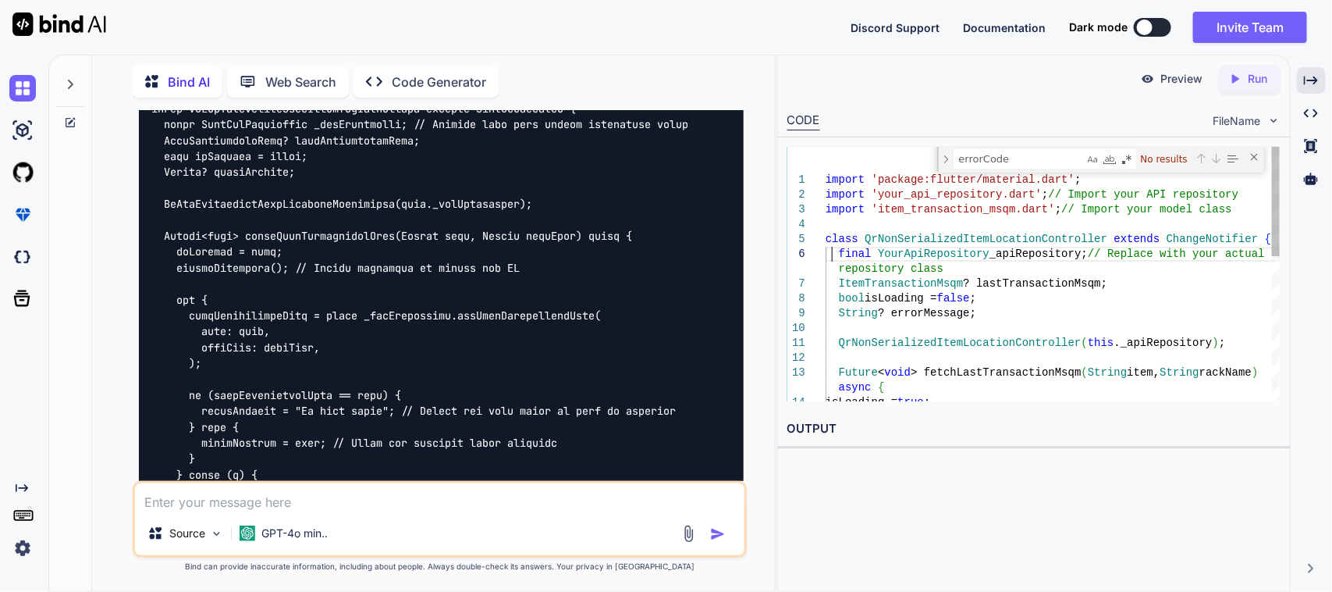
scroll to position [0, 0]
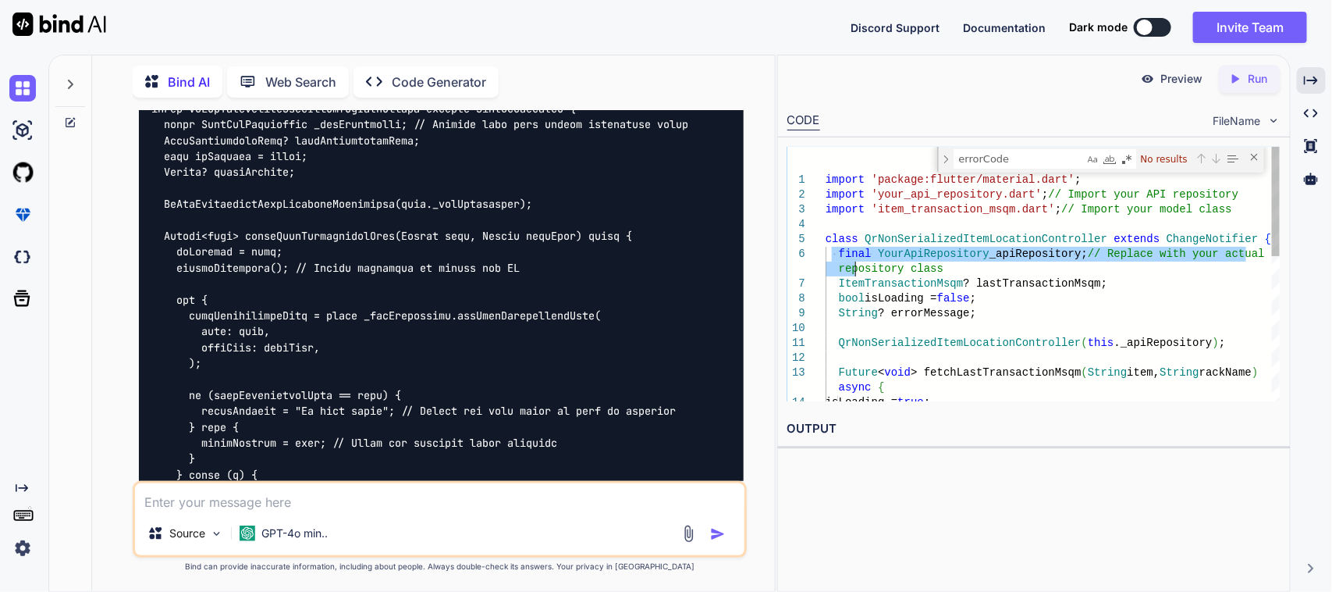
drag, startPoint x: 831, startPoint y: 251, endPoint x: 853, endPoint y: 270, distance: 28.8
click at [853, 270] on div "import 'package:flutter/material.dart' ; import 'your_api_repository.dart' ; //…" at bounding box center [1053, 441] width 454 height 589
click at [937, 277] on div "import 'package:flutter/material.dart' ; import 'your_api_repository.dart' ; //…" at bounding box center [1053, 441] width 454 height 589
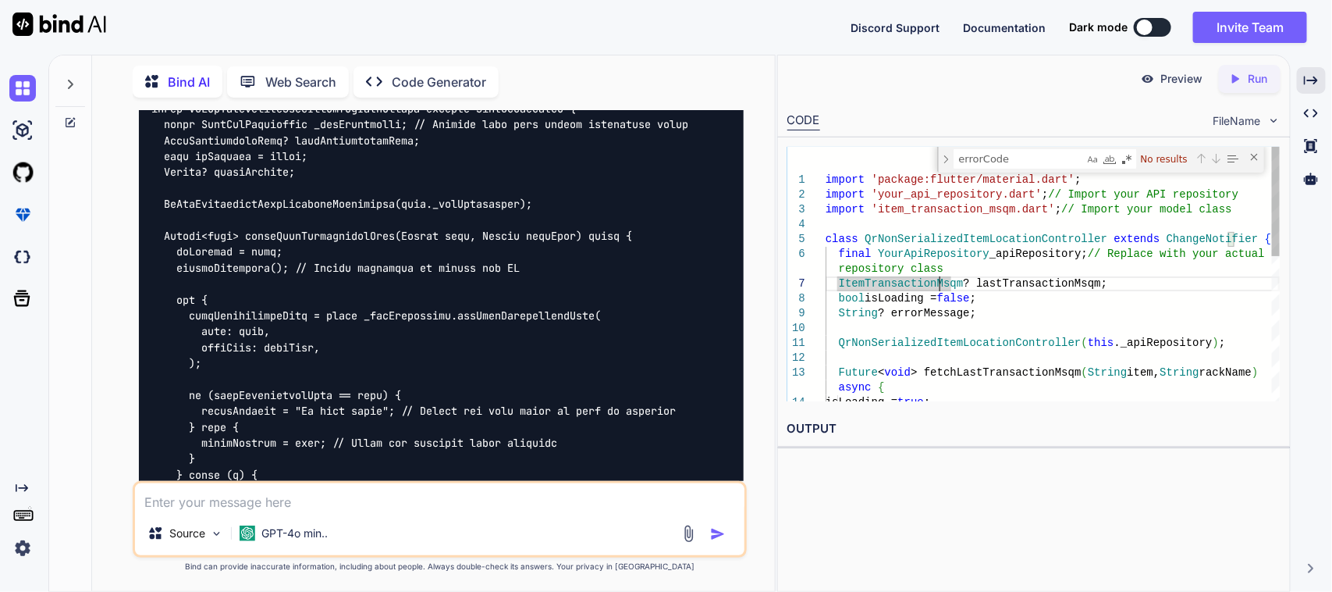
click at [831, 285] on div "import 'package:flutter/material.dart' ; import 'your_api_repository.dart' ; //…" at bounding box center [1053, 441] width 454 height 589
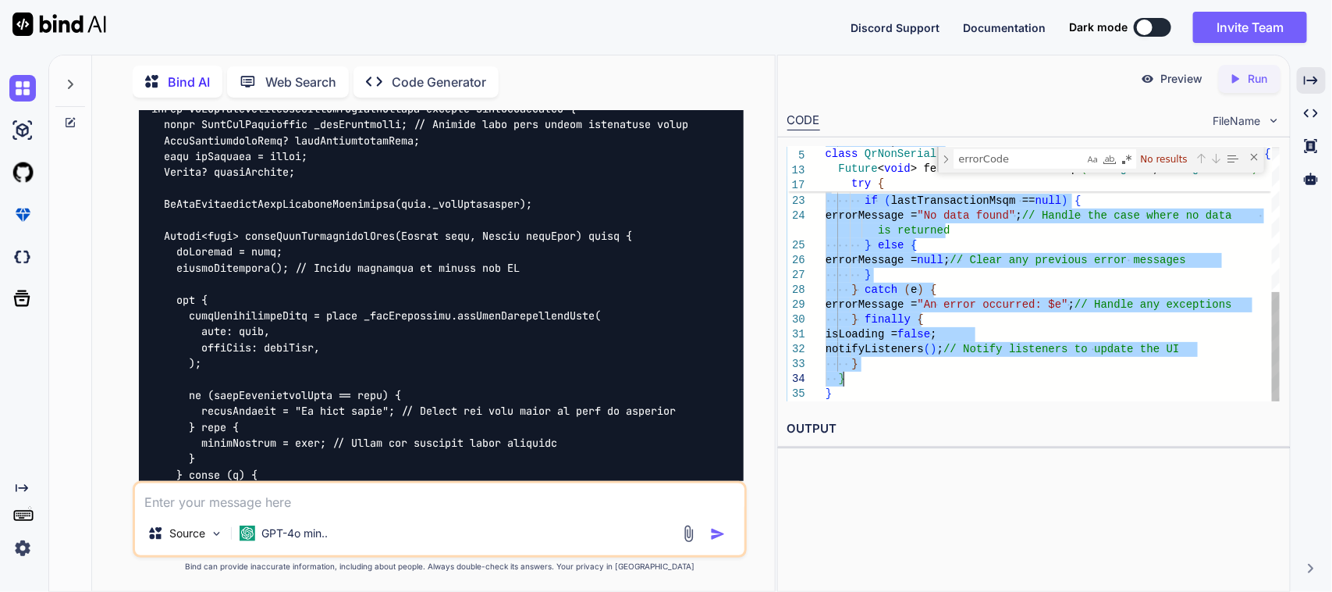
drag, startPoint x: 837, startPoint y: 285, endPoint x: 946, endPoint y: 377, distance: 142.9
type textarea "import 'package:flutter/material.dart'; import 'your_api_repository.dart'; // I…"
